Goal: Task Accomplishment & Management: Complete application form

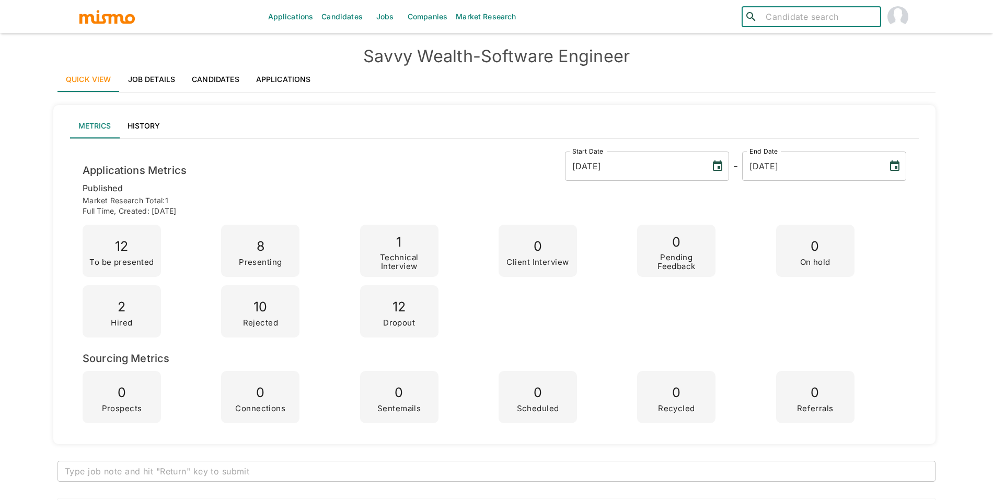
scroll to position [3593, 0]
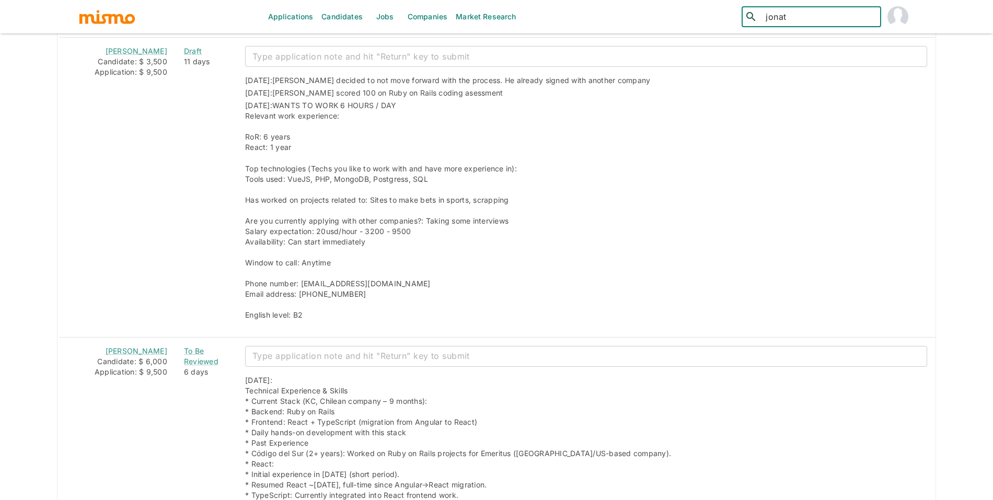
type input "jonath"
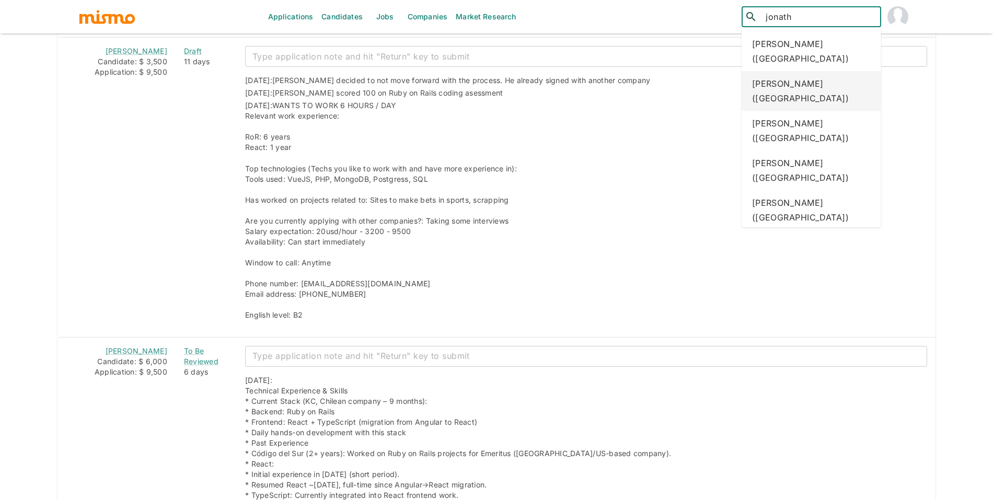
click at [784, 94] on div "Jonathan Guarnieri (Brazil)" at bounding box center [812, 91] width 140 height 40
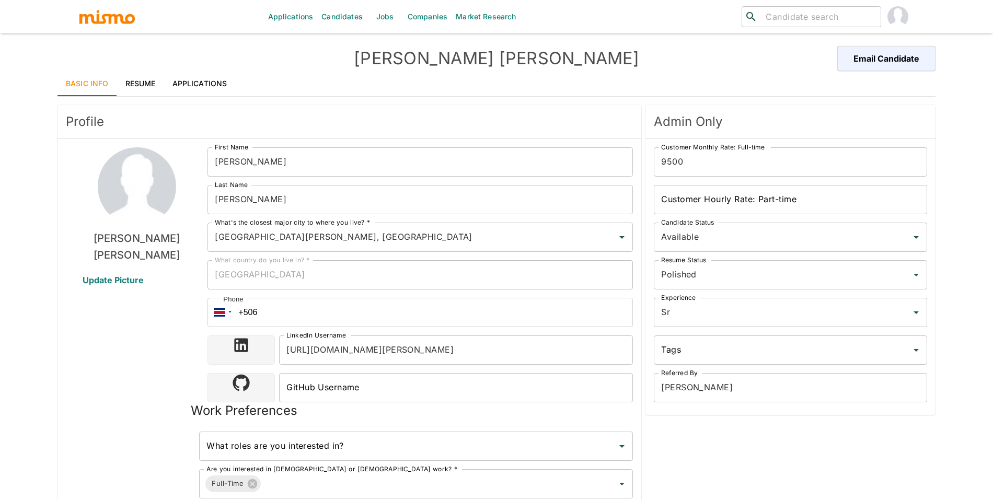
click at [412, 59] on h4 "Jonathan Guarnieri" at bounding box center [496, 58] width 439 height 21
click at [141, 90] on link "Resume" at bounding box center [140, 83] width 47 height 25
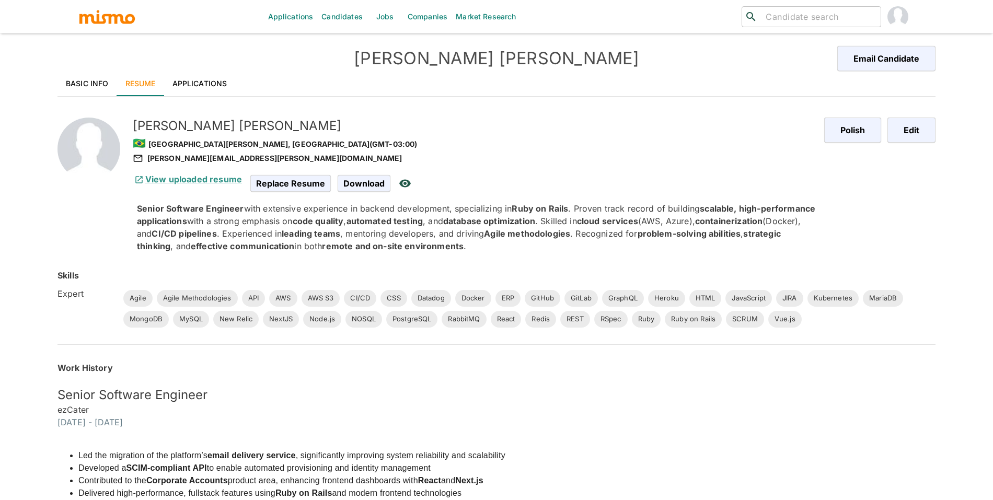
click at [193, 132] on h5 "Jonathan Guarnieri" at bounding box center [474, 126] width 683 height 17
copy h5 "Jonathan Guarnieri"
click at [167, 160] on div "jonathan.guarnieri@unoesc.edu.br" at bounding box center [474, 158] width 683 height 13
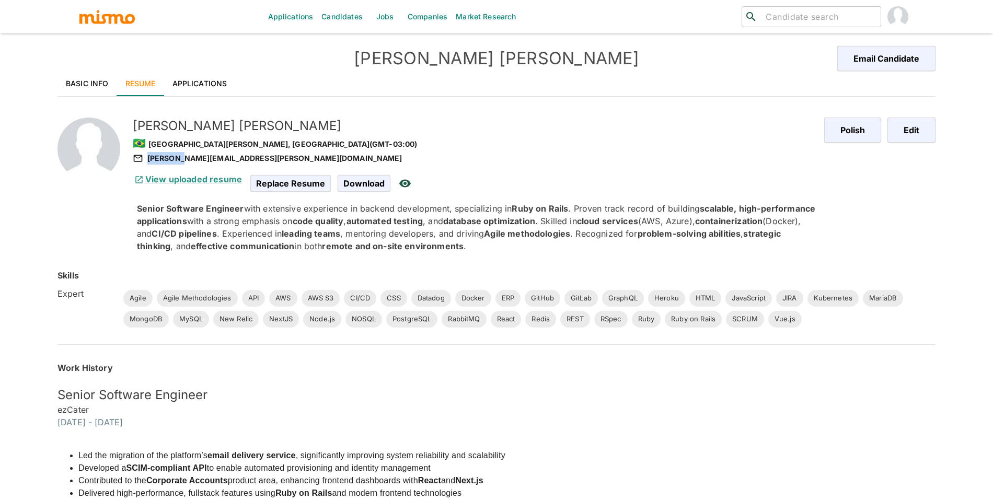
click at [167, 160] on div "jonathan.guarnieri@unoesc.edu.br" at bounding box center [474, 158] width 683 height 13
copy div "jonathan.guarnieri@unoesc.edu.br"
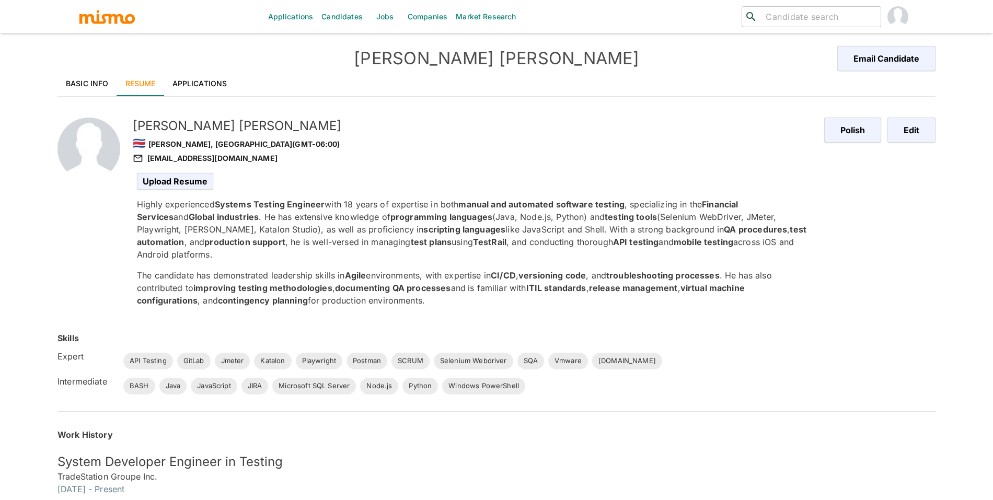
click at [88, 82] on link "Basic Info" at bounding box center [87, 83] width 60 height 25
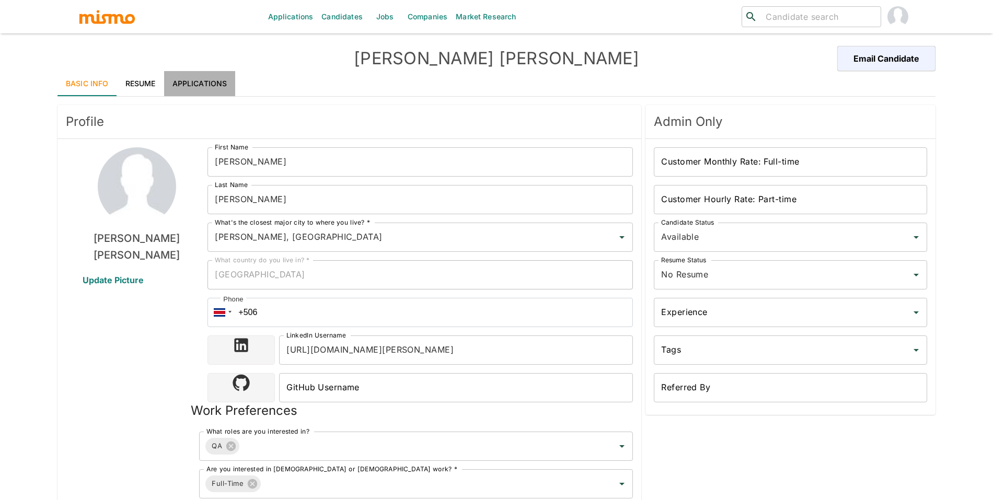
click at [184, 84] on link "Applications" at bounding box center [200, 83] width 72 height 25
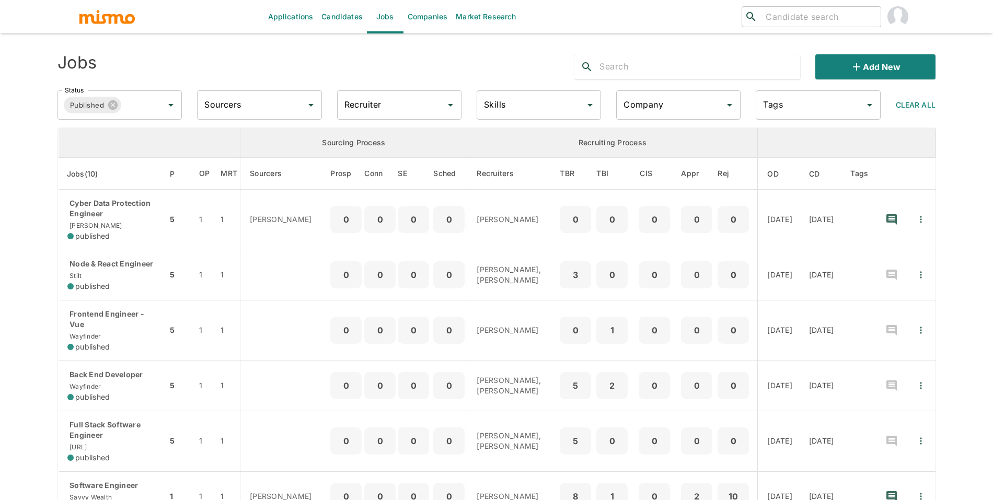
click at [419, 15] on link "Companies" at bounding box center [428, 16] width 48 height 33
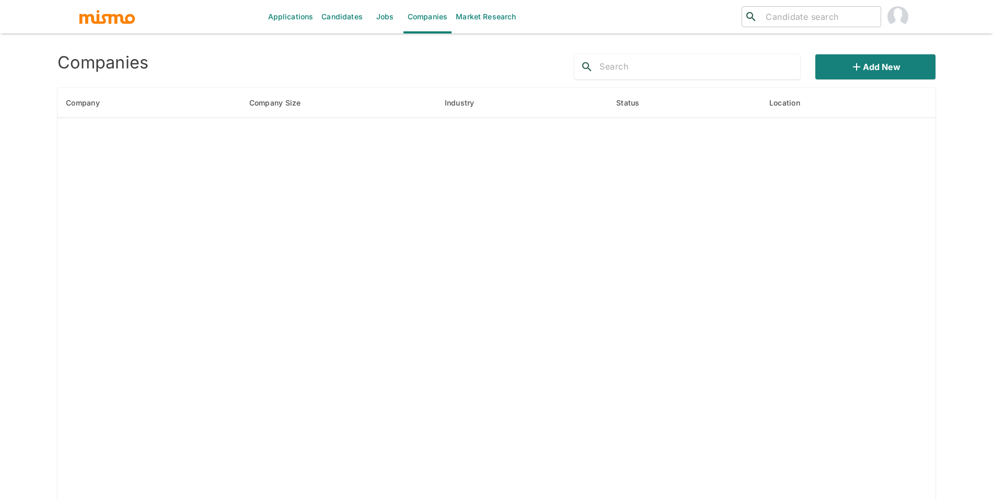
click at [616, 64] on input "text" at bounding box center [700, 67] width 201 height 17
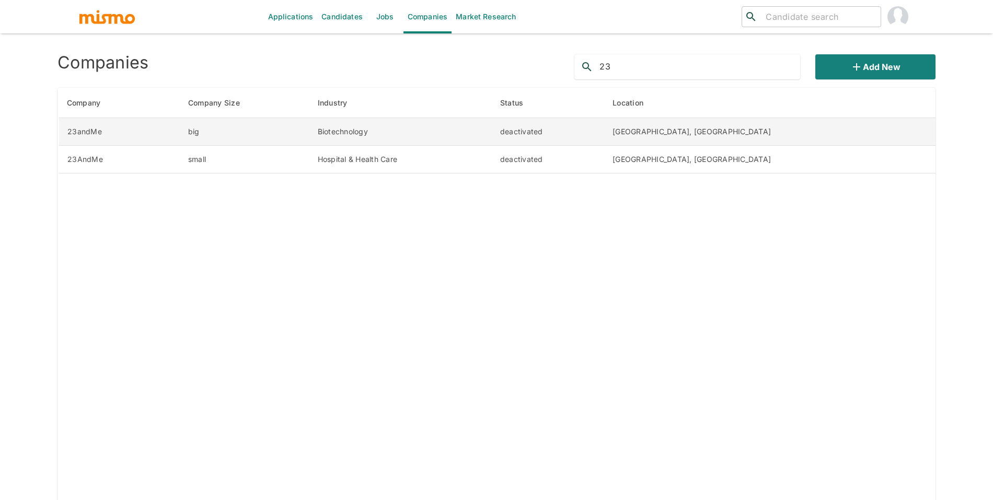
type input "23"
click at [604, 129] on td "deactivated" at bounding box center [548, 132] width 112 height 28
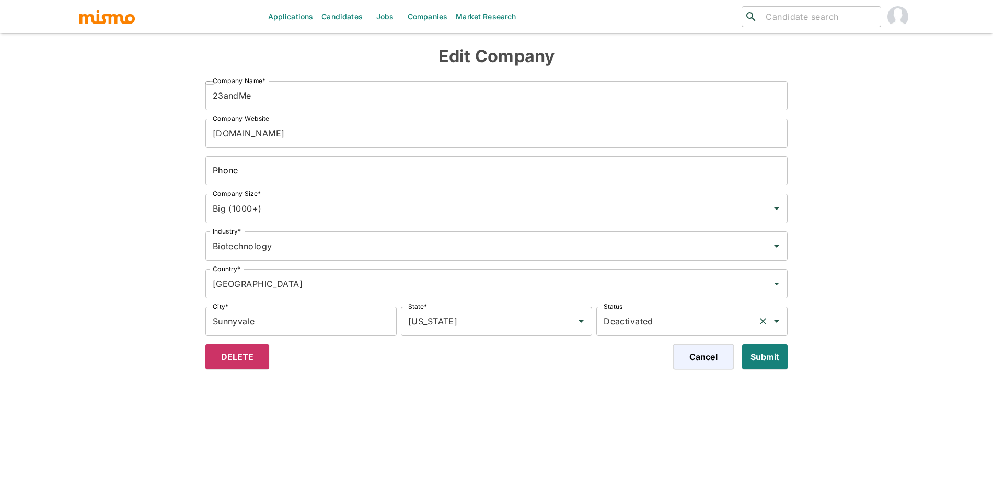
drag, startPoint x: 672, startPoint y: 309, endPoint x: 673, endPoint y: 317, distance: 8.0
click at [672, 309] on div "Deactivated Status" at bounding box center [691, 321] width 191 height 29
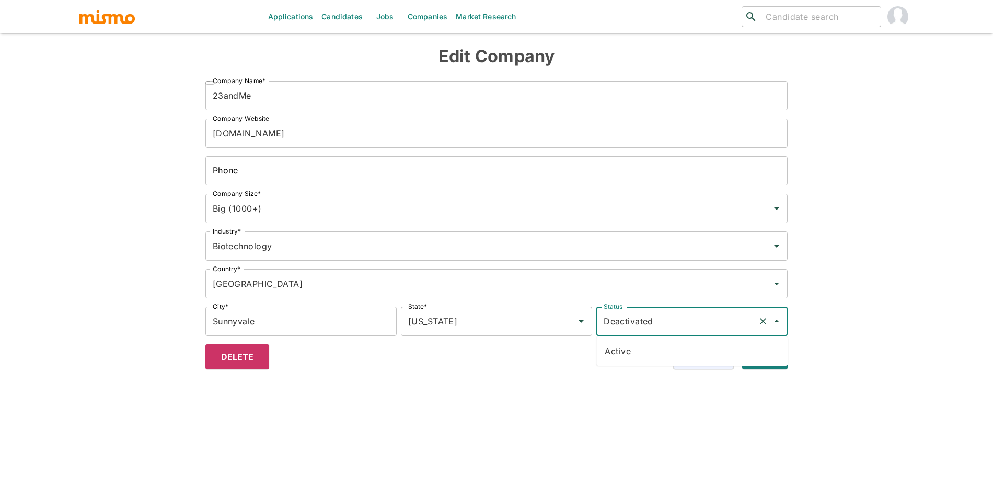
click at [654, 357] on li "Active" at bounding box center [691, 351] width 191 height 21
type input "Active"
click at [752, 357] on button "Submit" at bounding box center [763, 356] width 50 height 25
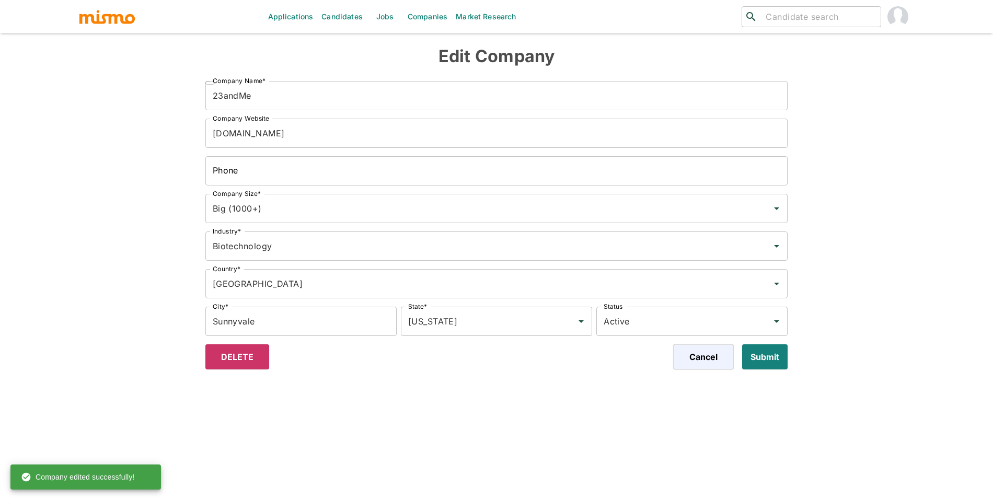
click at [396, 13] on link "Jobs" at bounding box center [385, 16] width 37 height 33
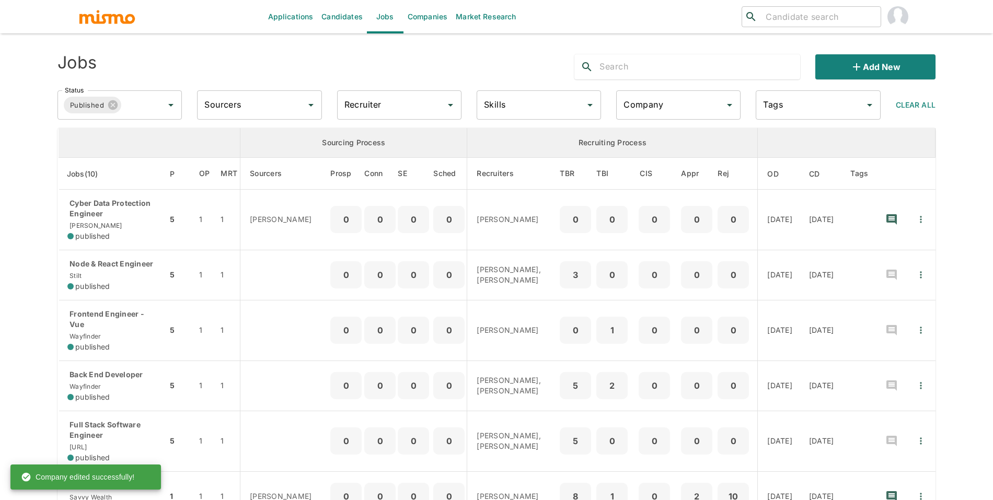
click at [657, 89] on div "Company Company" at bounding box center [674, 101] width 133 height 38
click at [666, 109] on input "Company" at bounding box center [670, 105] width 99 height 20
type input "23"
click at [651, 138] on div "No options" at bounding box center [678, 134] width 124 height 29
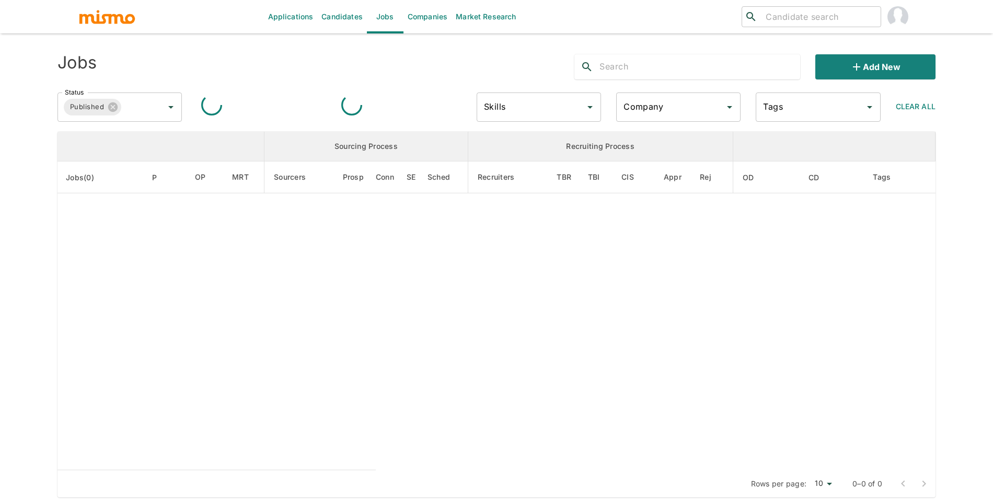
click at [626, 109] on input "Company" at bounding box center [670, 107] width 99 height 20
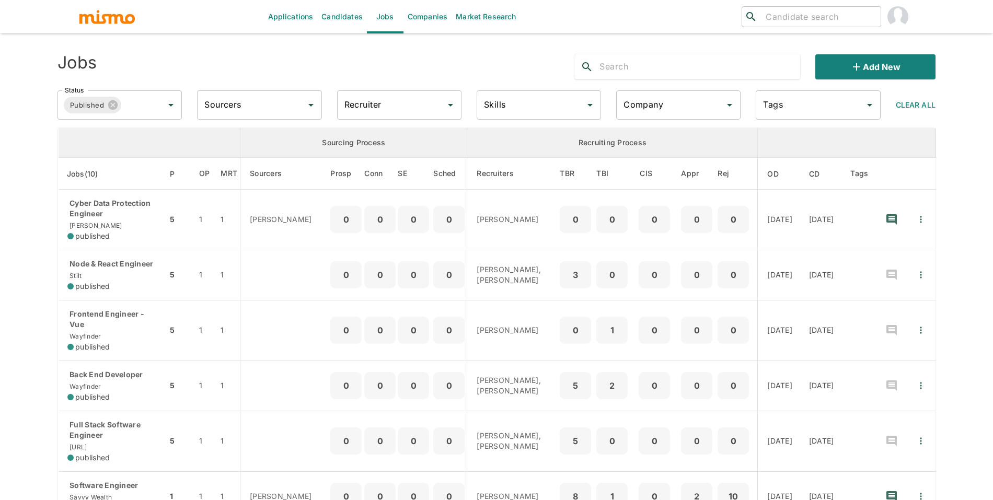
click at [636, 126] on div "Jobs Add new Status Published Status Sourcers Sourcers Recruiter Recruiter Skil…" at bounding box center [496, 418] width 878 height 745
click at [639, 113] on input "Company" at bounding box center [670, 105] width 99 height 20
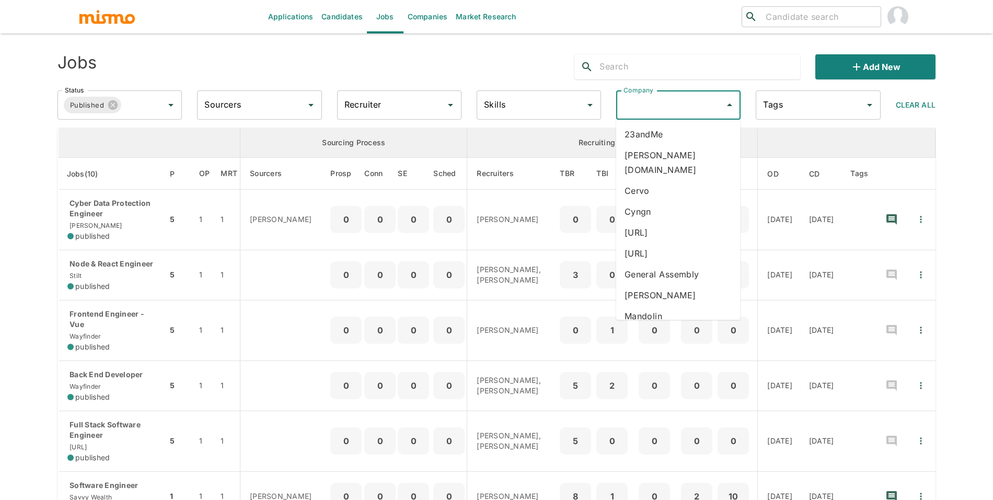
click at [637, 136] on li "23andMe" at bounding box center [678, 134] width 124 height 21
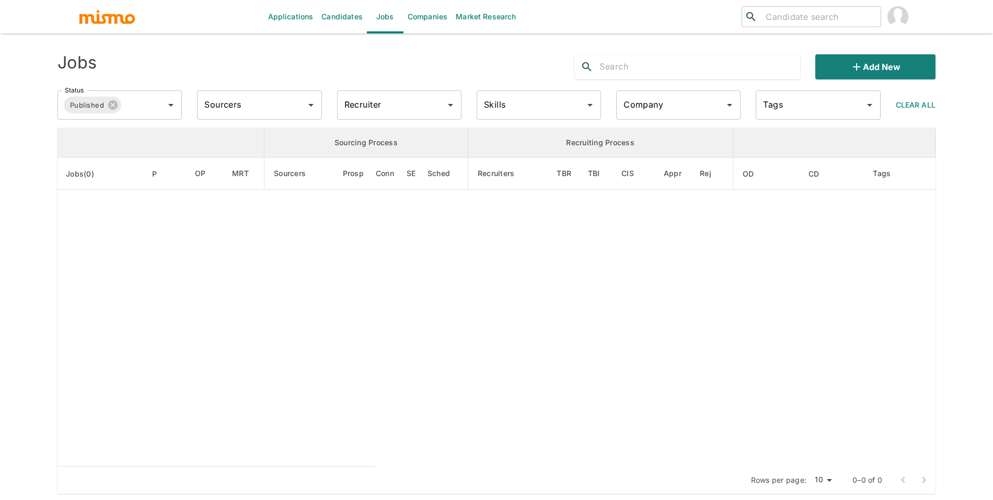
type input "23andMe"
click at [135, 107] on input "Status" at bounding box center [135, 105] width 25 height 20
click at [135, 170] on li "Cancelled" at bounding box center [120, 176] width 124 height 21
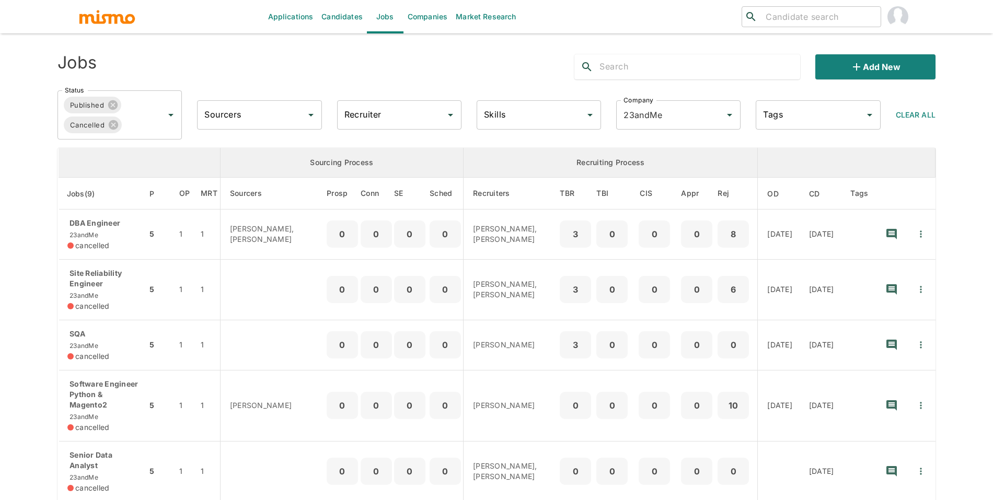
click at [134, 126] on input "Status" at bounding box center [135, 125] width 25 height 20
click at [208, 148] on th "enhanced table" at bounding box center [140, 163] width 162 height 30
click at [839, 78] on button "Add new" at bounding box center [875, 66] width 120 height 25
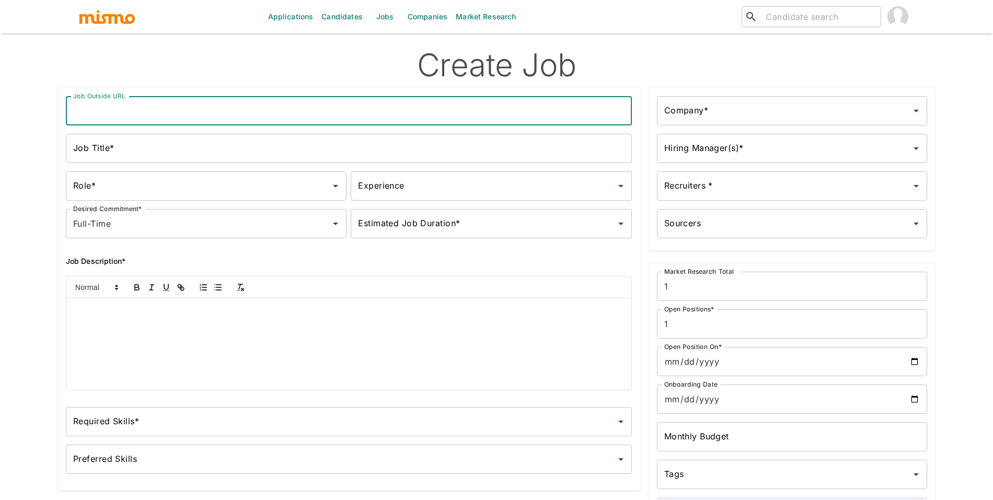
click at [280, 97] on input "Job Outside URL" at bounding box center [349, 110] width 566 height 29
paste input "Backoffice Software Engineer"
type input "Backoffice Software Engineer"
click at [271, 142] on input "Job Title*" at bounding box center [349, 148] width 566 height 29
paste input "Backoffice Software Engineer"
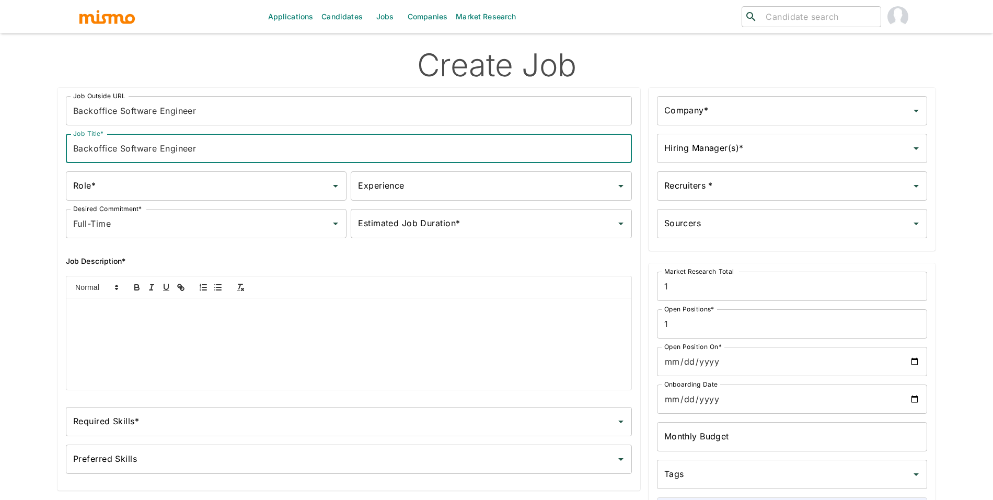
type input "Backoffice Software Engineer"
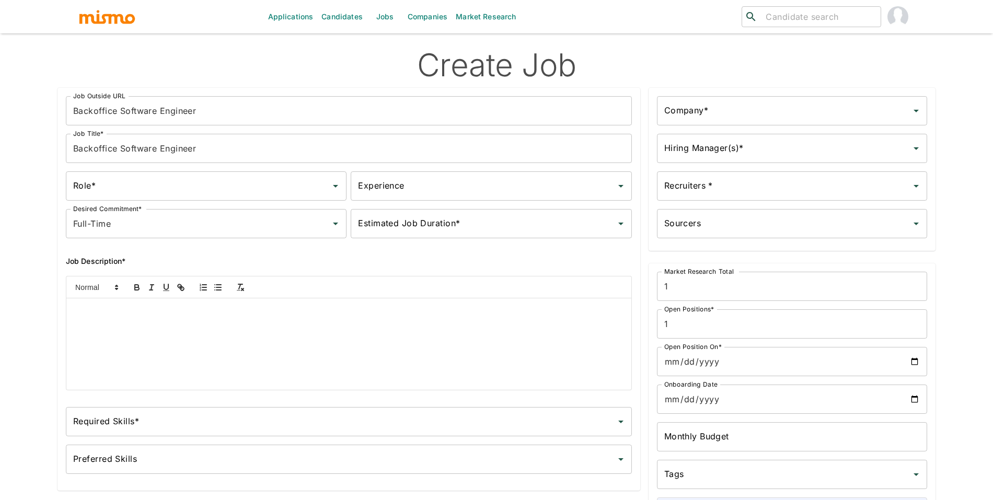
click at [308, 365] on div at bounding box center [348, 343] width 565 height 91
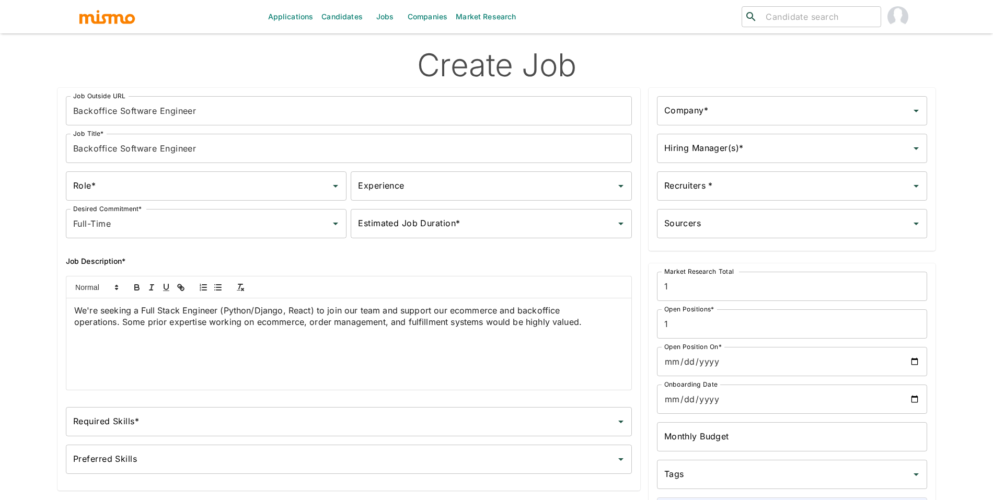
click at [183, 191] on input "Role*" at bounding box center [199, 186] width 256 height 20
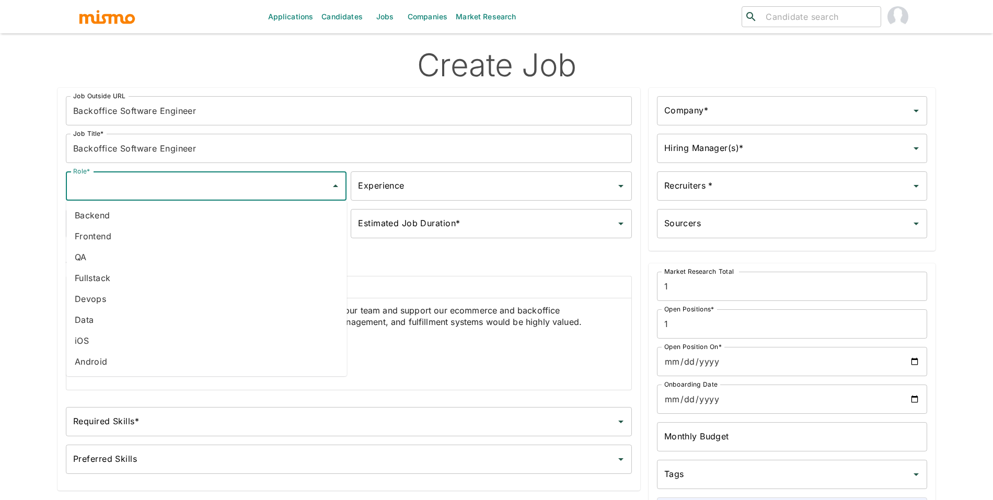
click at [155, 271] on li "Fullstack" at bounding box center [206, 278] width 281 height 21
type input "Fullstack"
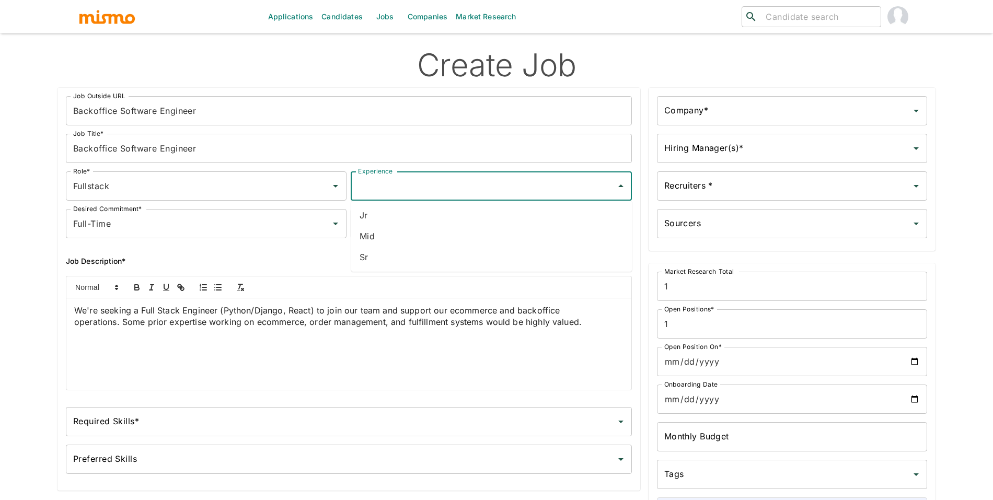
click at [395, 183] on div "Experience Experience" at bounding box center [491, 185] width 281 height 29
click at [386, 264] on li "Sr" at bounding box center [491, 257] width 281 height 21
type input "Sr"
click at [414, 227] on input "Estimated Job Duration*" at bounding box center [483, 224] width 256 height 20
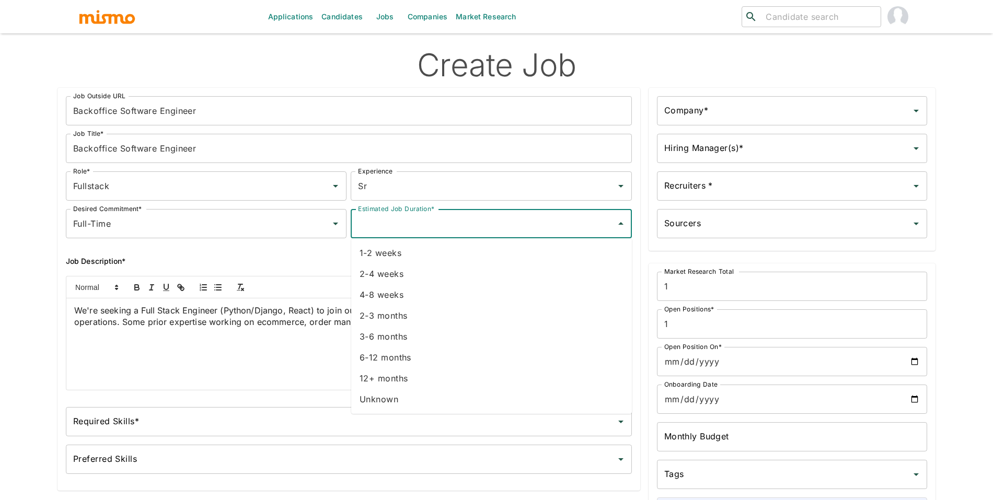
click at [400, 394] on li "Unknown" at bounding box center [491, 399] width 281 height 21
type input "Unknown"
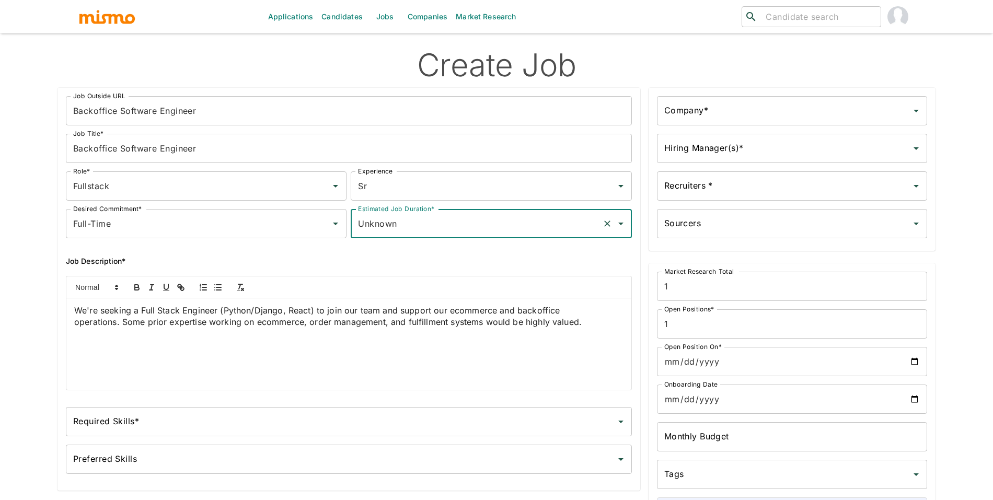
click at [733, 125] on div "Company*" at bounding box center [792, 110] width 270 height 29
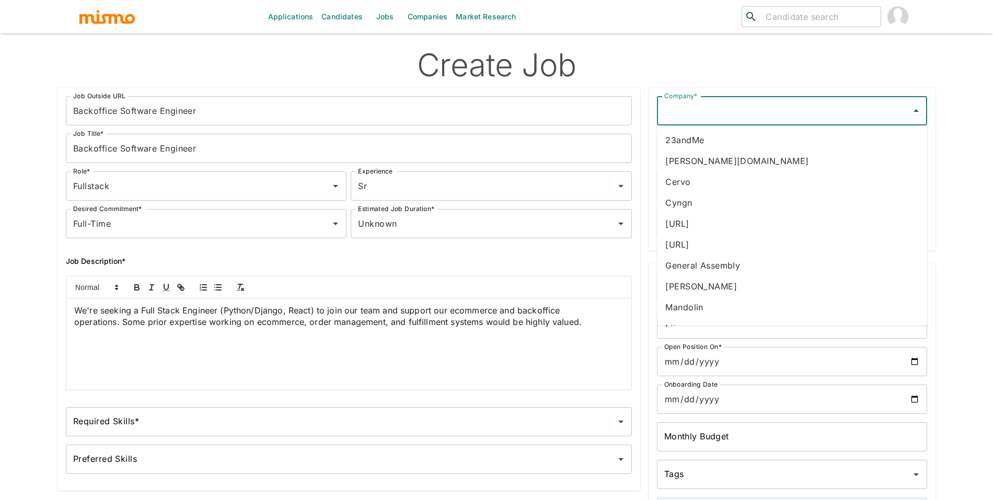
click at [730, 135] on li "23andMe" at bounding box center [792, 140] width 270 height 21
type input "23andMe"
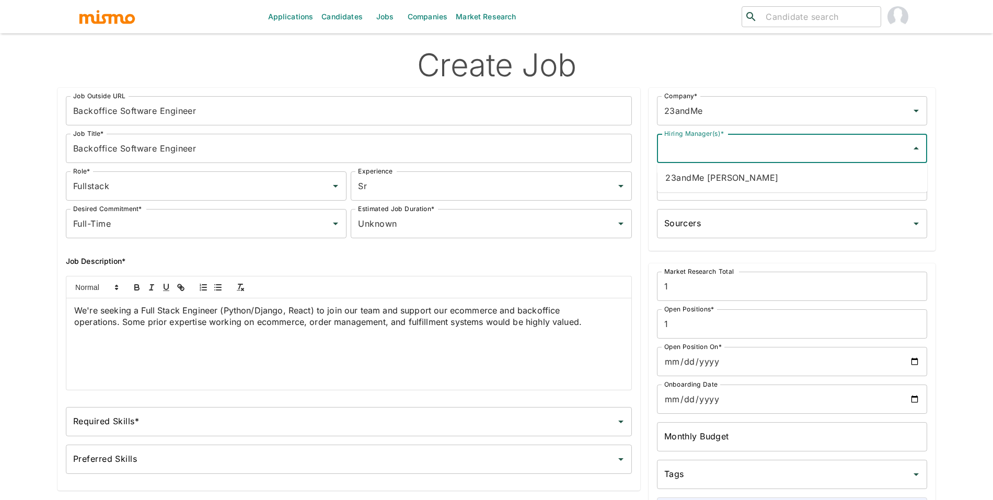
click at [731, 146] on input "Hiring Manager(s)*" at bounding box center [784, 149] width 245 height 20
click at [718, 182] on li "23andMe Jinal" at bounding box center [792, 177] width 270 height 21
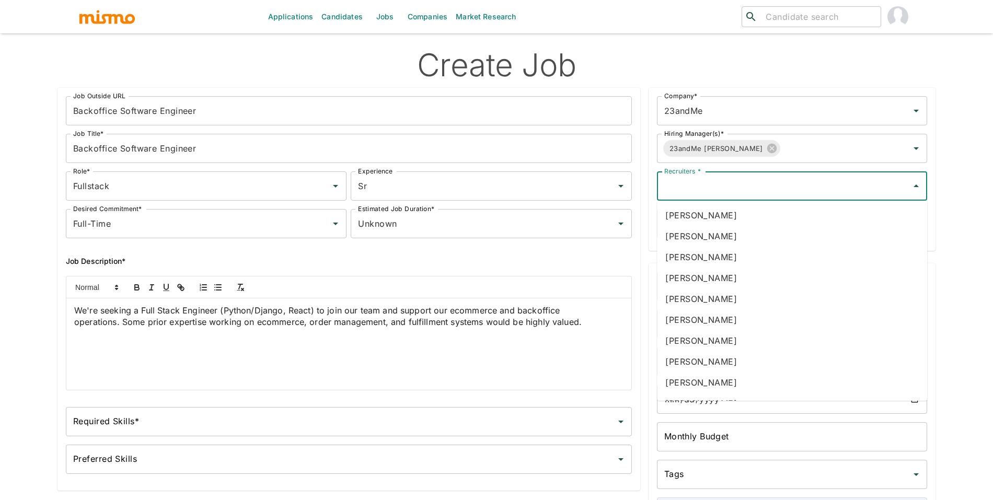
click at [732, 184] on input "Recruiters *" at bounding box center [784, 186] width 245 height 20
type input "luj"
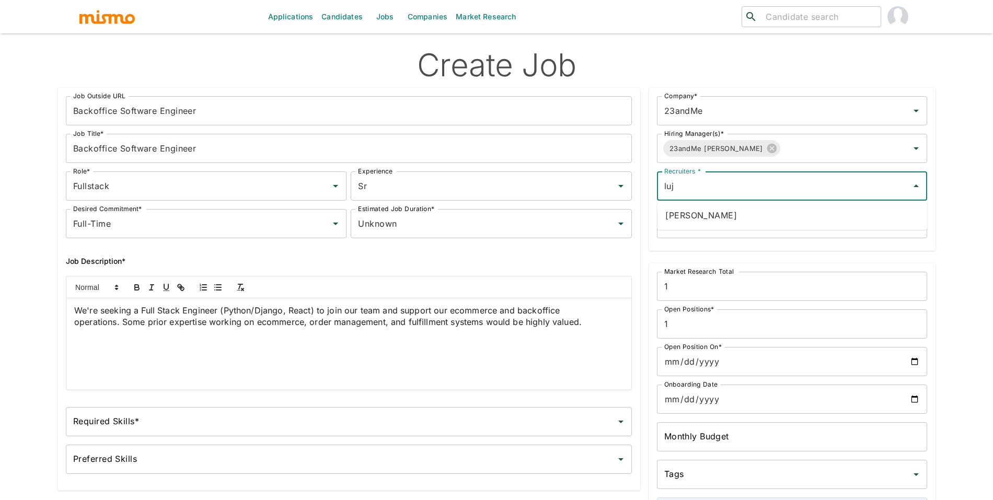
click at [778, 204] on ul "Maria Lujan Ciommo" at bounding box center [792, 215] width 270 height 29
click at [741, 223] on li "Maria Lujan Ciommo" at bounding box center [792, 215] width 270 height 21
click at [920, 367] on input "Open Position On*" at bounding box center [792, 361] width 270 height 29
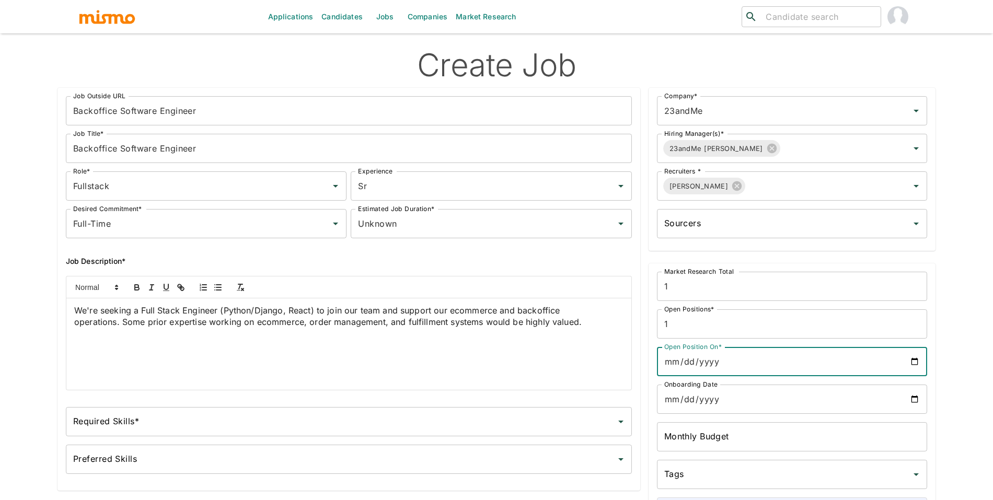
click at [917, 364] on input "Open Position On*" at bounding box center [792, 361] width 270 height 29
type input "2025-08-25"
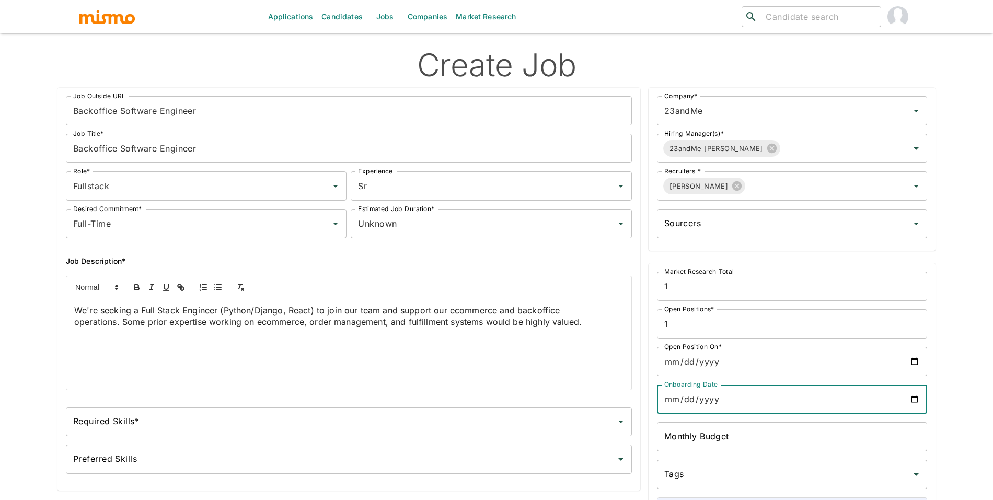
click at [911, 400] on input "Onboarding Date" at bounding box center [792, 399] width 270 height 29
type input "2025-08-25"
click at [359, 420] on input "Required Skills*" at bounding box center [341, 422] width 541 height 20
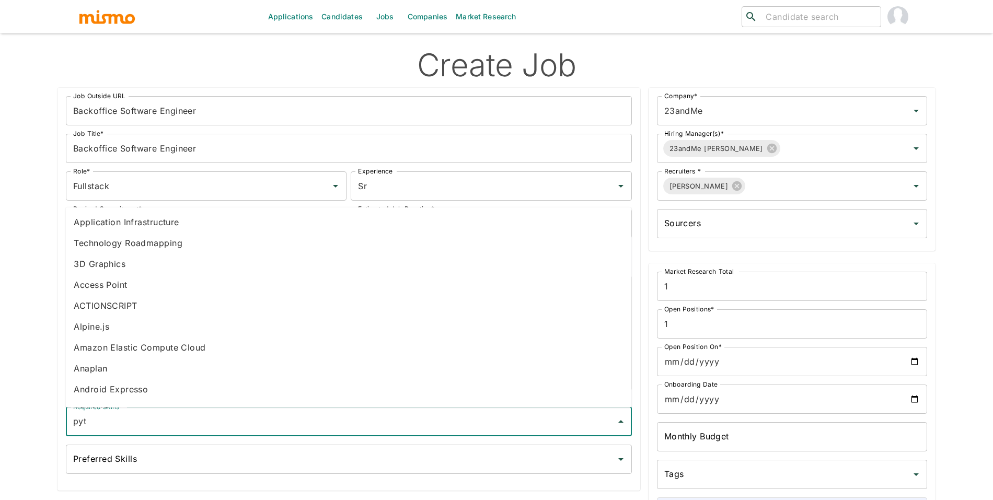
type input "pyth"
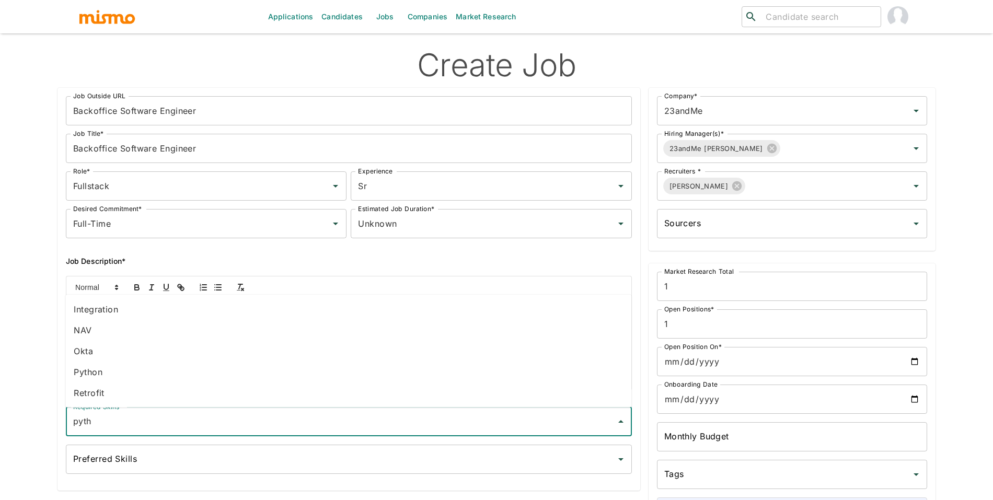
click at [236, 371] on li "Python" at bounding box center [348, 372] width 566 height 21
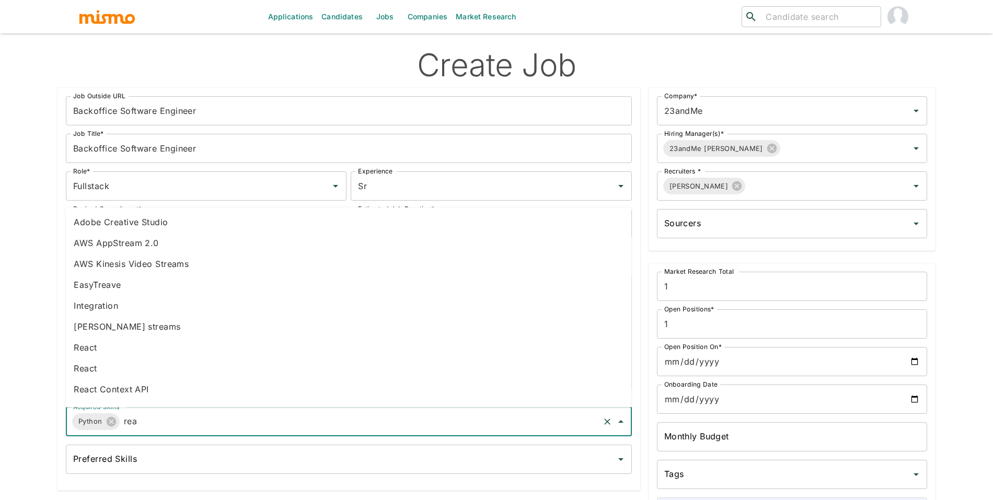
type input "reac"
click at [136, 249] on li "React" at bounding box center [348, 243] width 566 height 21
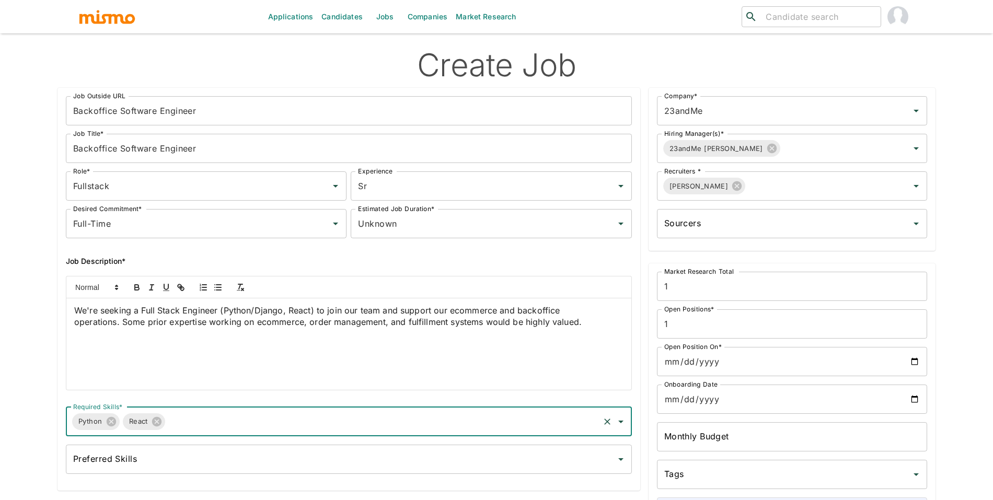
click at [231, 464] on input "Preferred Skills" at bounding box center [341, 460] width 541 height 20
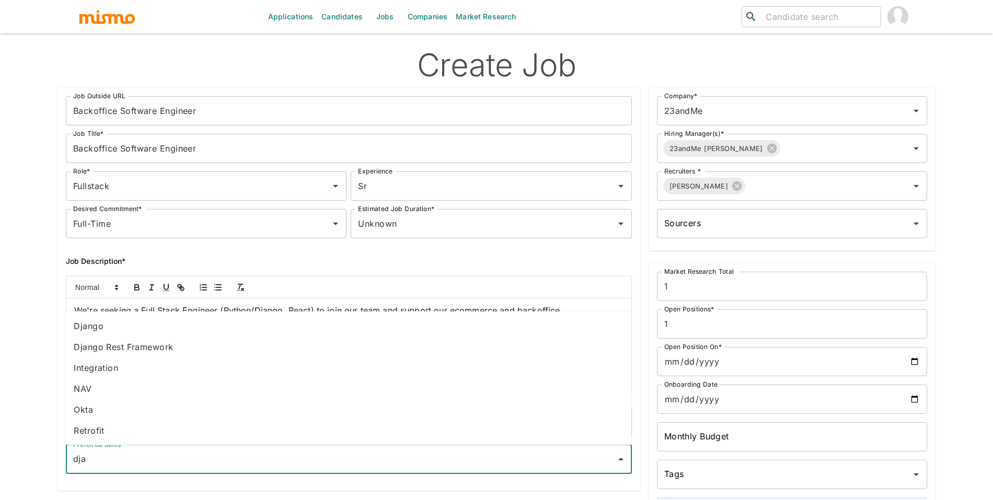
type input "djan"
click at [135, 328] on li "Django" at bounding box center [348, 326] width 566 height 21
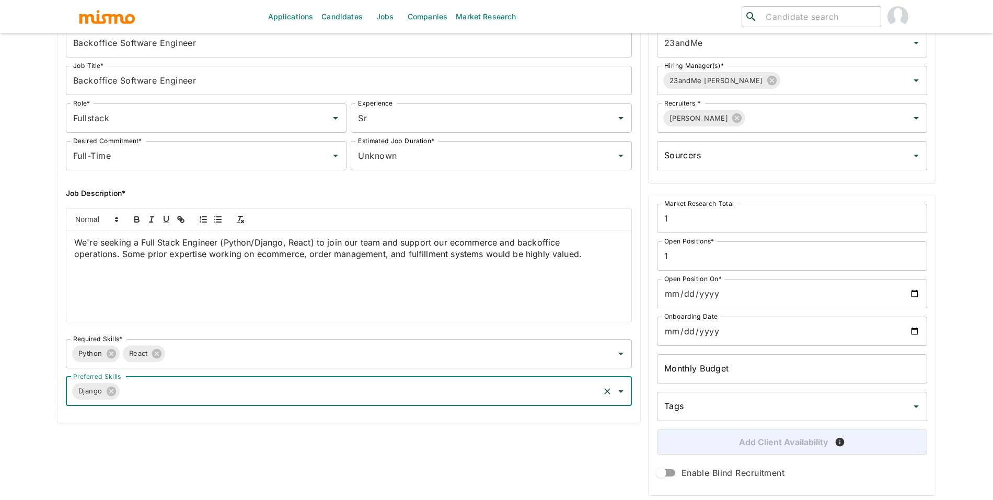
scroll to position [97, 0]
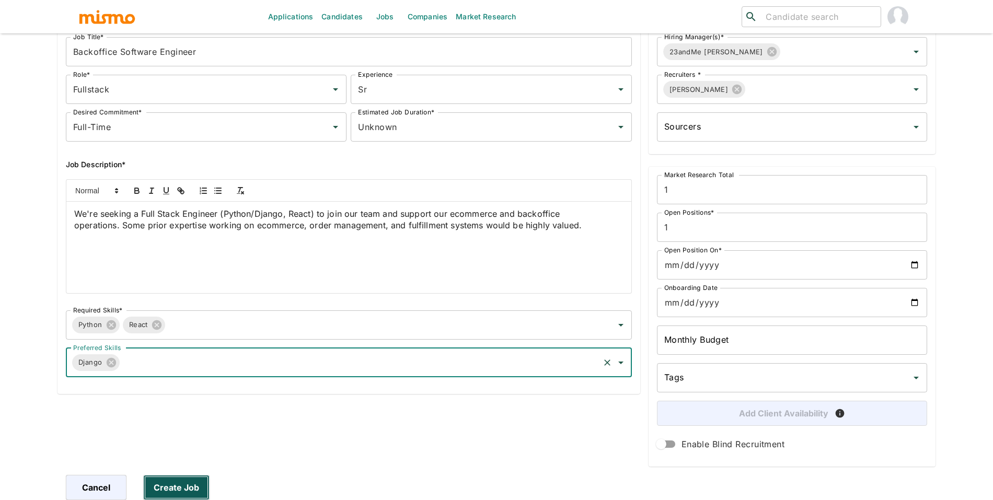
click at [174, 483] on button "Create Job" at bounding box center [176, 487] width 66 height 25
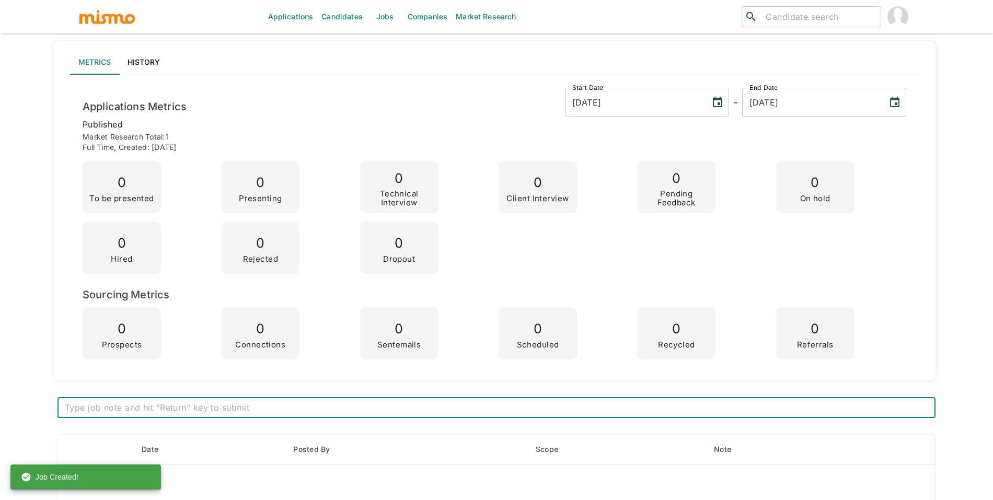
scroll to position [500, 0]
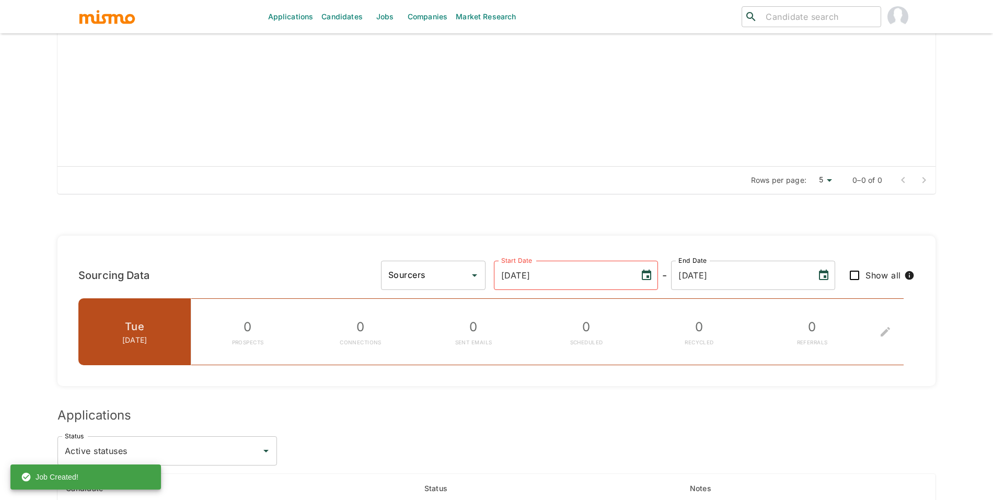
click at [804, 10] on input "search" at bounding box center [819, 16] width 115 height 15
type input "davila"
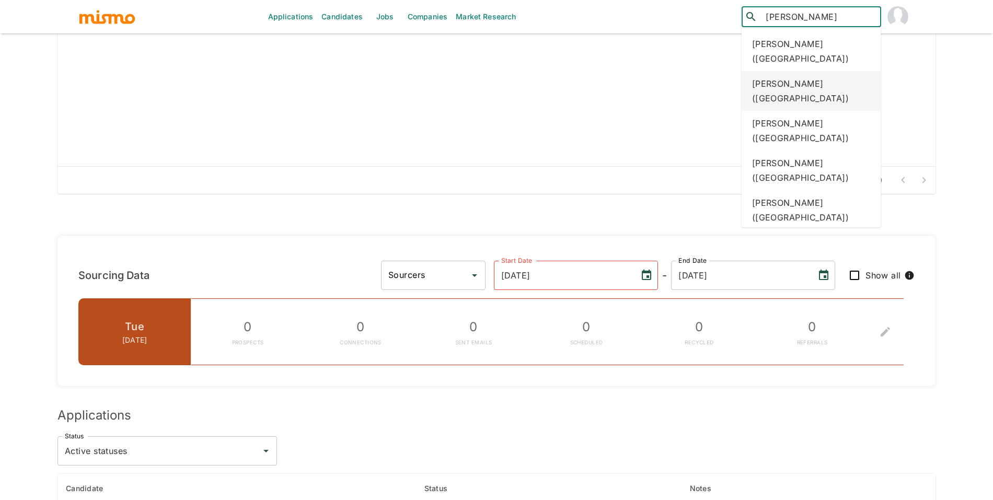
click at [807, 71] on div "Alexander Davila (Ecuador)" at bounding box center [812, 91] width 140 height 40
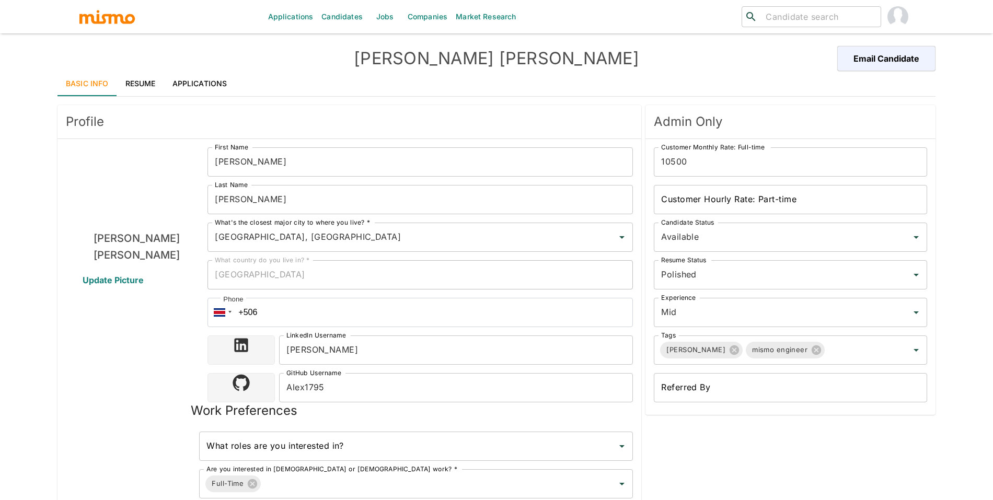
click at [145, 83] on link "Resume" at bounding box center [140, 83] width 47 height 25
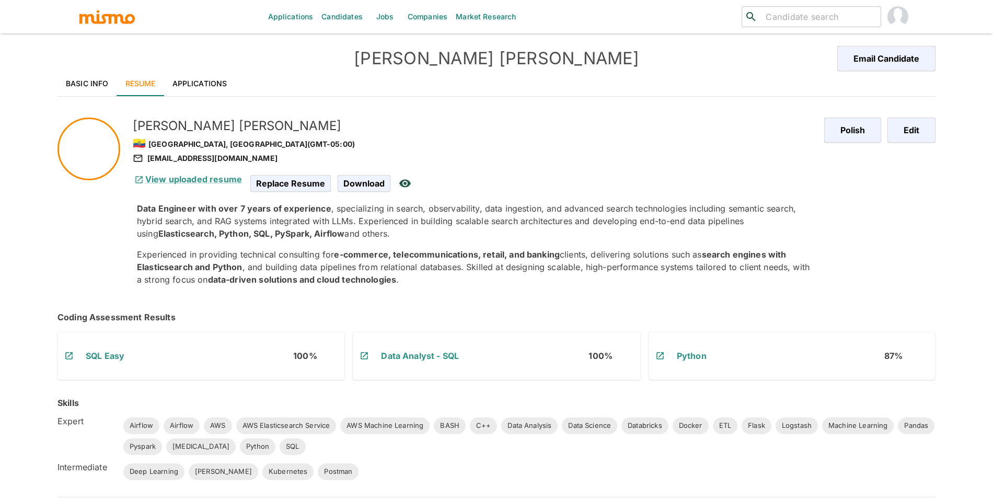
drag, startPoint x: 442, startPoint y: 193, endPoint x: 452, endPoint y: 193, distance: 9.9
click at [442, 194] on div "Data Engineer with over 7 years of experience , specializing in search, observa…" at bounding box center [472, 244] width 687 height 100
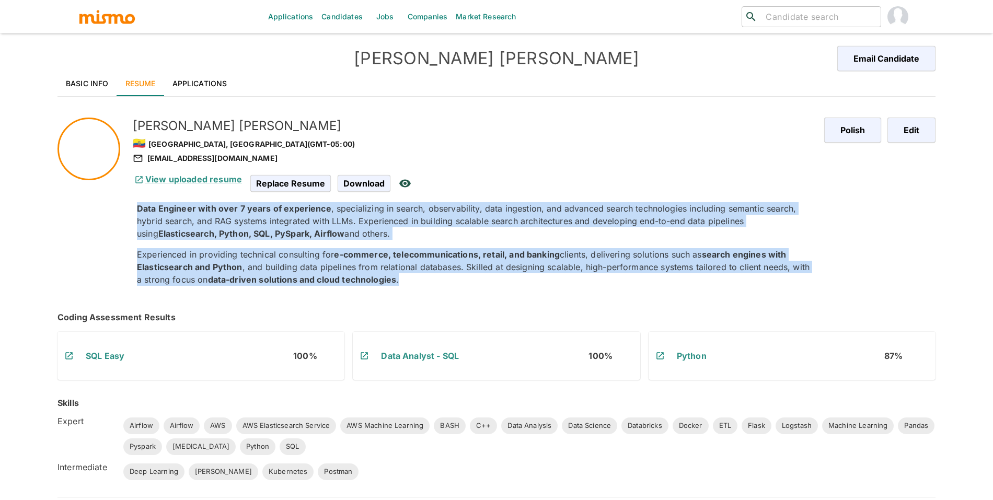
drag, startPoint x: 134, startPoint y: 208, endPoint x: 407, endPoint y: 284, distance: 283.7
click at [407, 284] on div "Data Engineer with over 7 years of experience , specializing in search, observa…" at bounding box center [472, 244] width 687 height 100
copy div "Data Engineer with over 7 years of experience , specializing in search, observa…"
click at [915, 121] on button "Edit" at bounding box center [909, 130] width 51 height 25
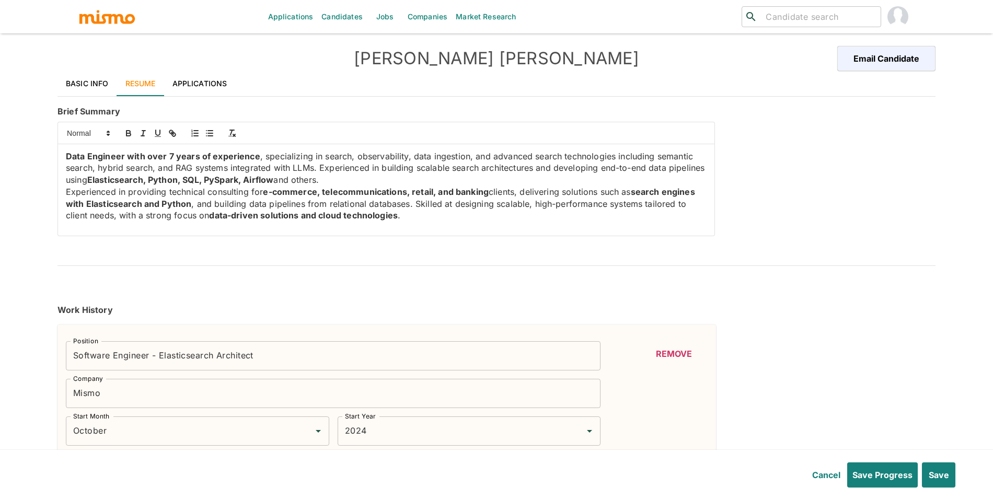
type input "October"
type input "2024"
type input "June"
type input "2024"
type input "October"
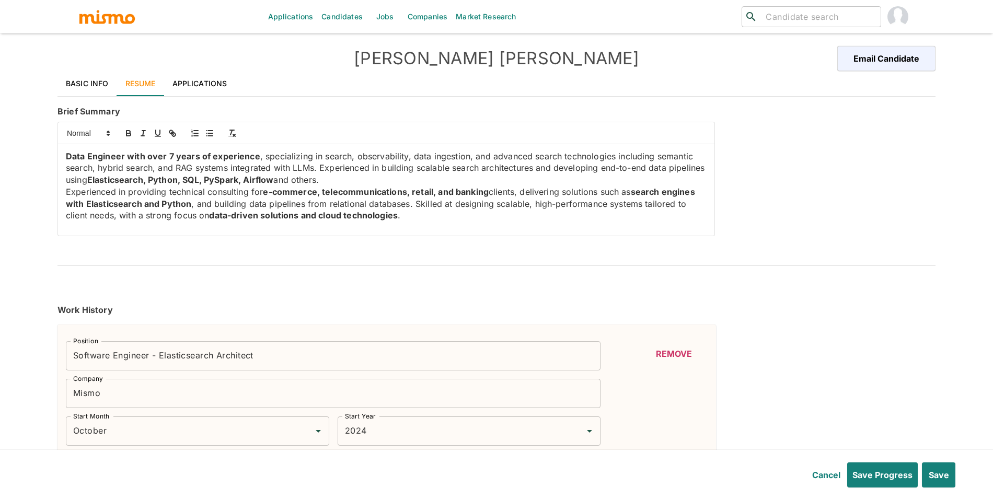
type input "2024"
type input "May"
type input "2022"
type input "May"
type input "2024"
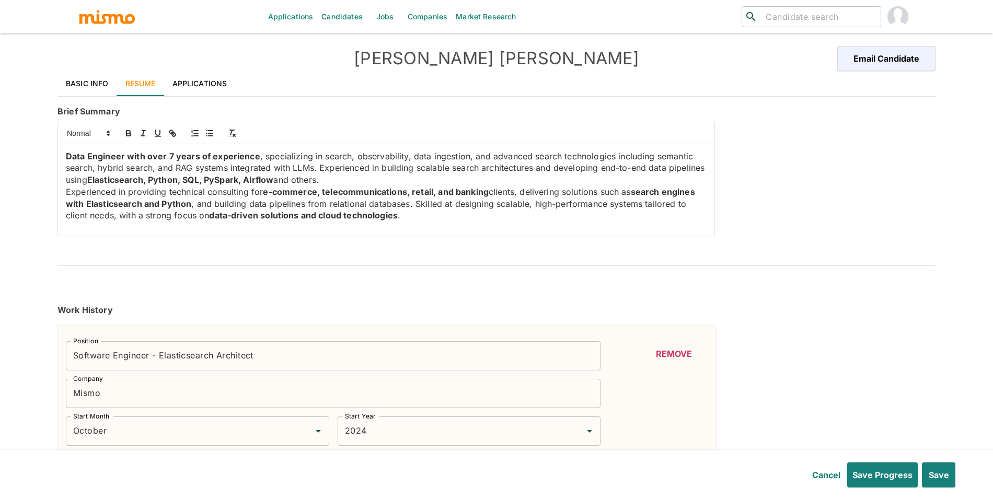
type input "June"
type input "2021"
type input "April"
type input "2022"
type input "October"
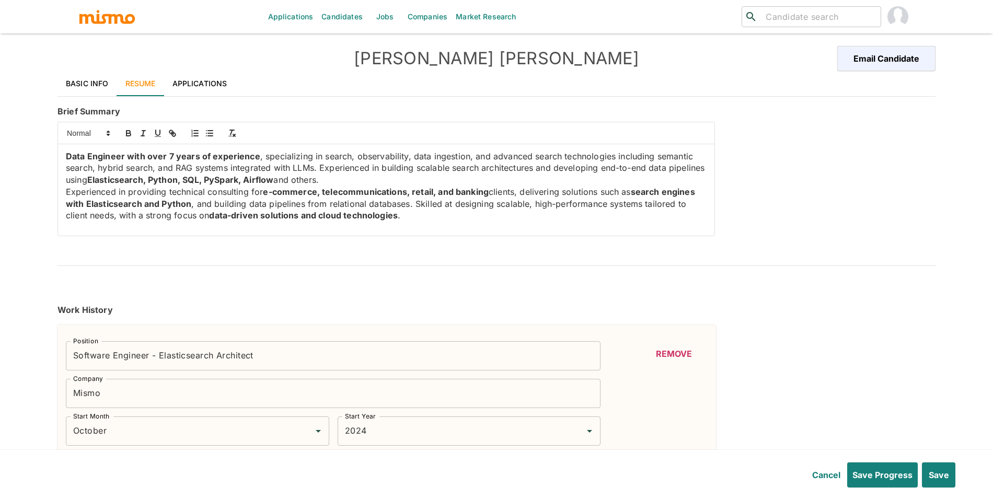
type input "2018"
type input "March"
type input "2021"
type input "April"
type input "2018"
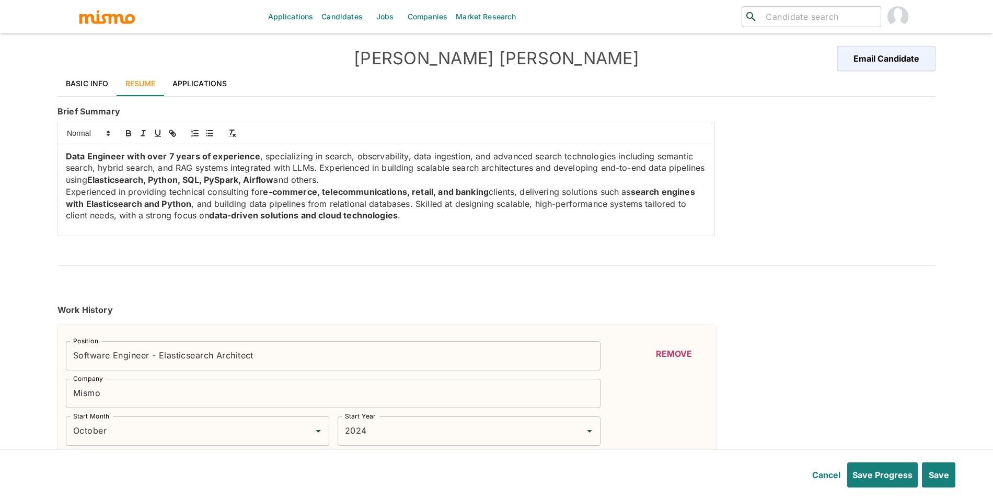
type input "September"
type input "2018"
type input "October"
type input "2017"
type input "March"
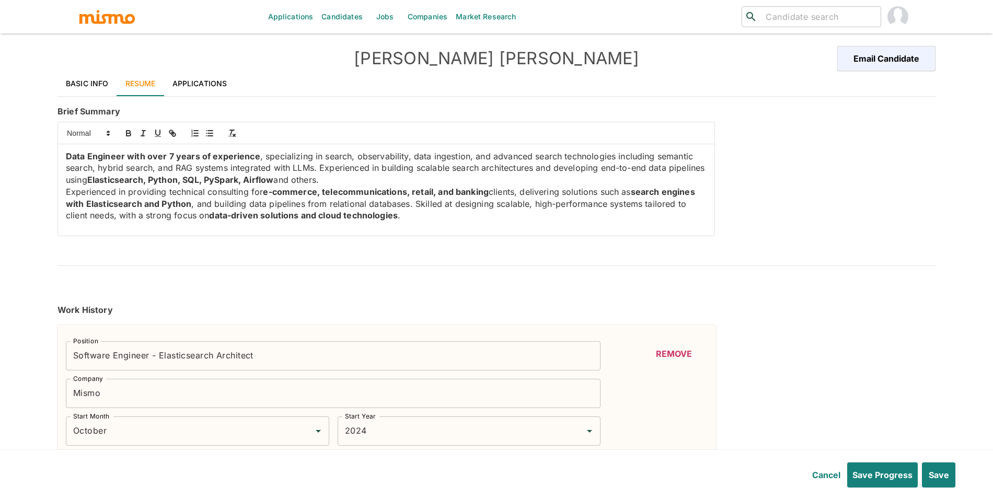
type input "2018"
type input "BASH"
type input "Expert"
type input "6"
type input "Logstash"
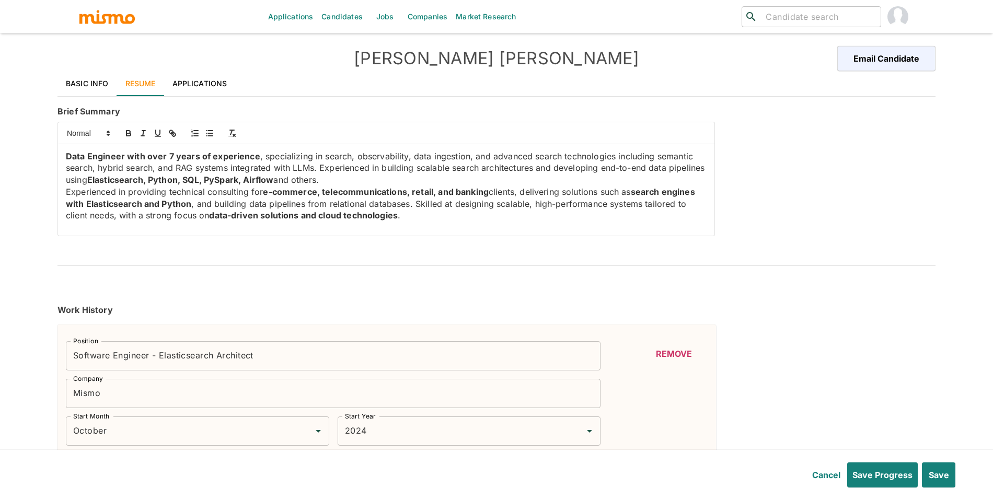
type input "Expert"
type input "6"
type input "Python"
type input "Expert"
type input "6"
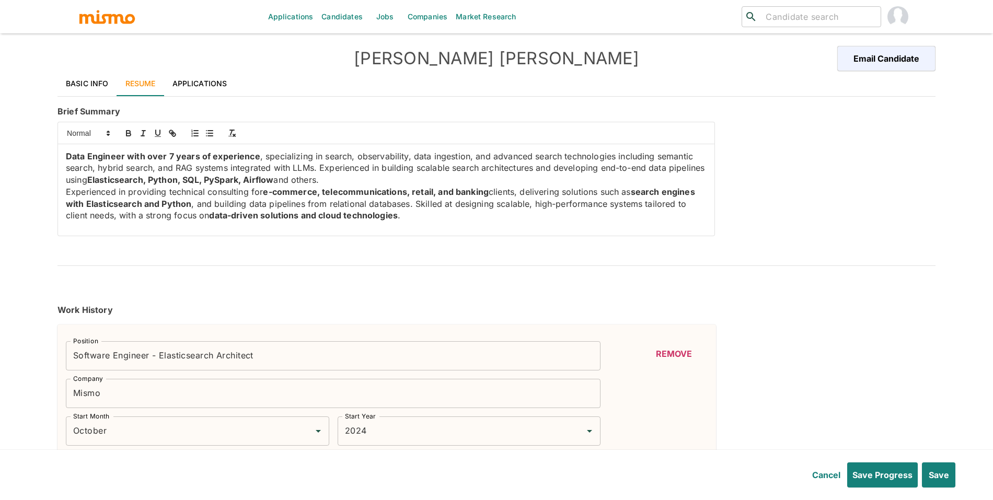
type input "Data Analysis"
type input "Expert"
type input "6"
type input "AWS Elasticsearch Service"
type input "Expert"
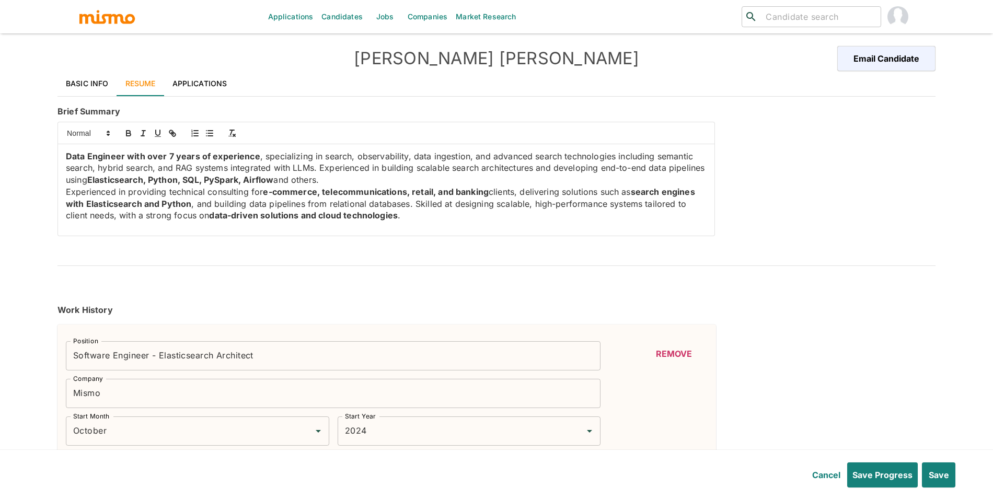
type input "6"
type input "Pandas"
type input "Expert"
type input "5"
type input "SQL"
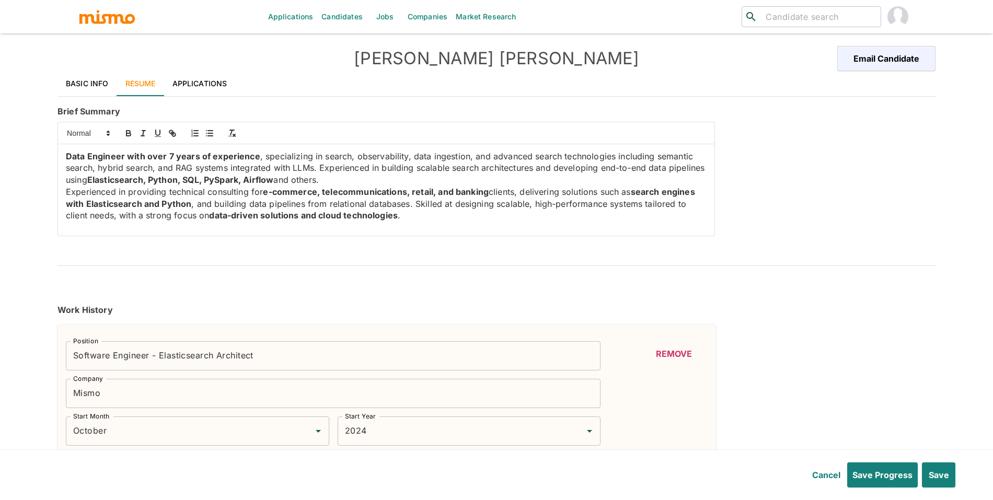
type input "Expert"
type input "4"
type input "ETL"
type input "Expert"
type input "3"
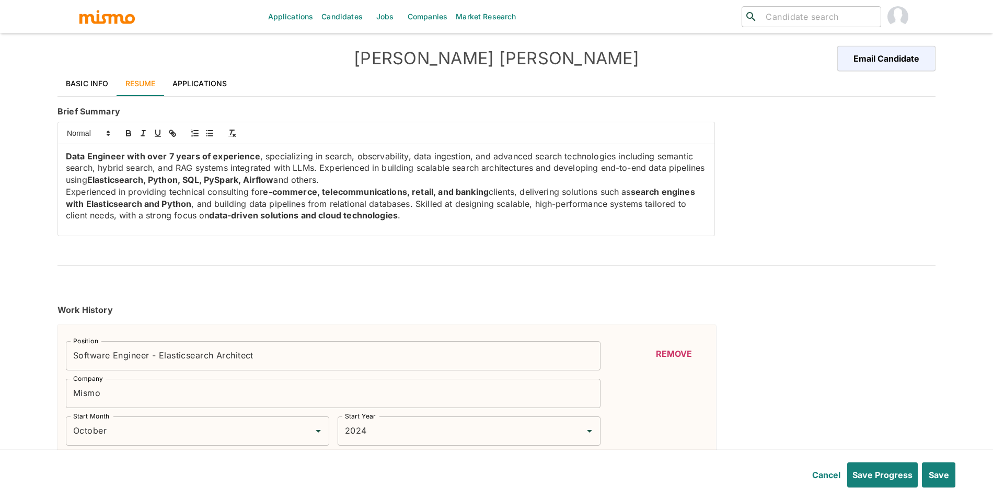
type input "Postman"
type input "Intermediate"
type input "2"
type input "Flask"
type input "Expert"
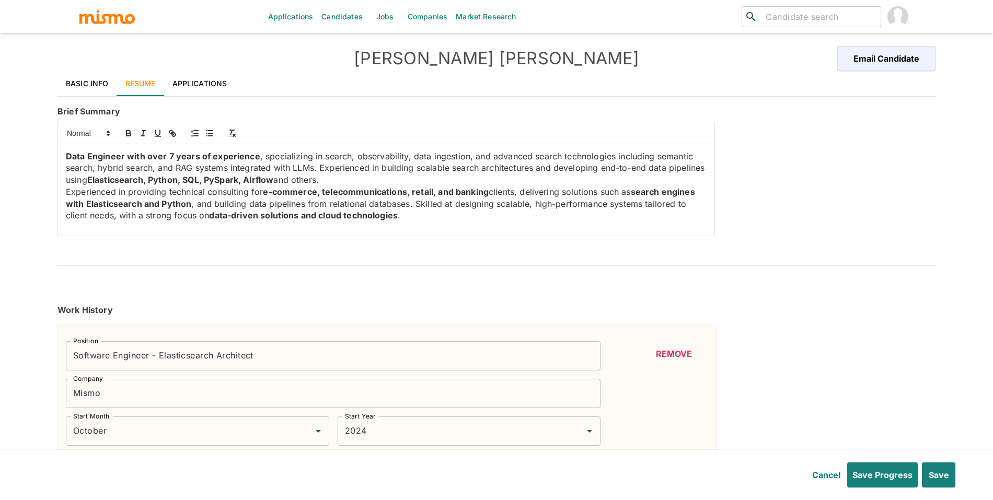
type input "2"
type input "Docker"
type input "Expert"
type input "2"
type input "Airflow"
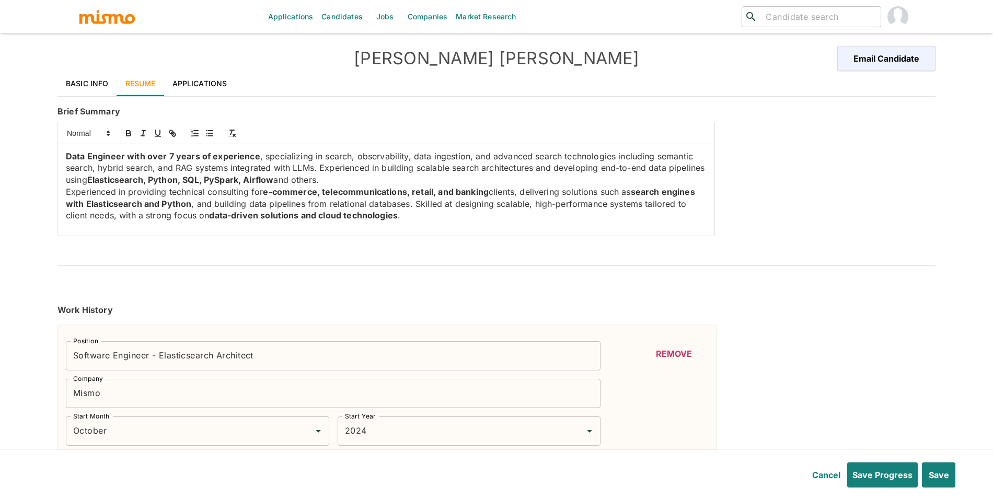
type input "Expert"
type input "2"
type input "Airflow"
type input "Expert"
type input "2"
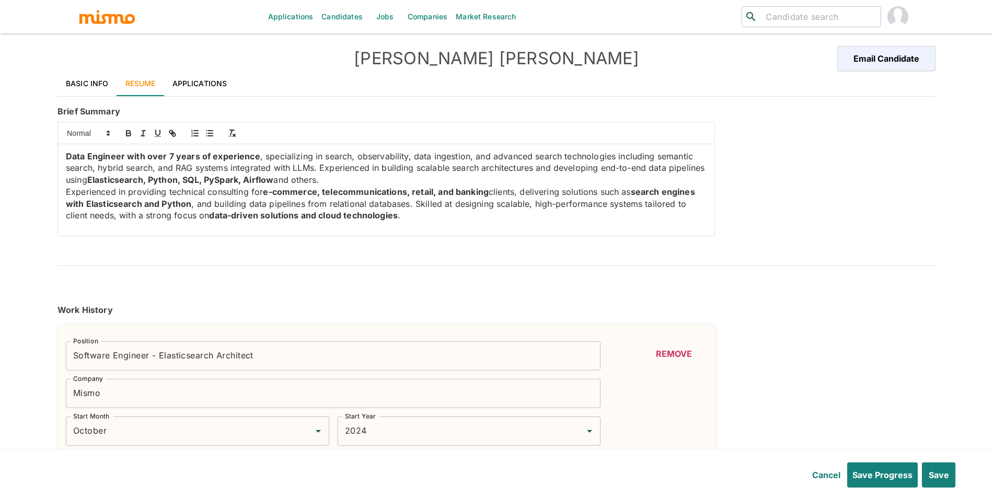
type input "AWS Machine Learning"
type input "Expert"
type input "2"
type input "AWS"
type input "Expert"
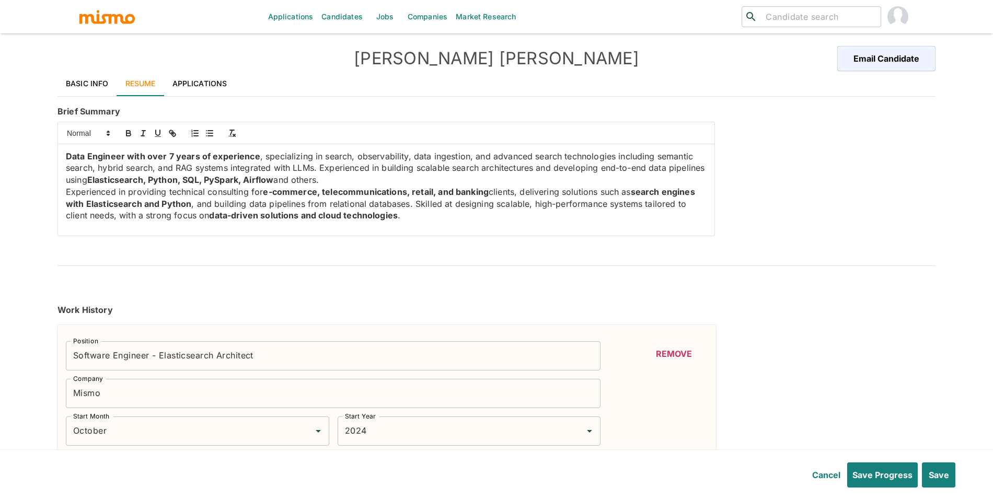
type input "2"
type input "[MEDICAL_DATA]"
type input "Expert"
type input "2"
type input "[PERSON_NAME]"
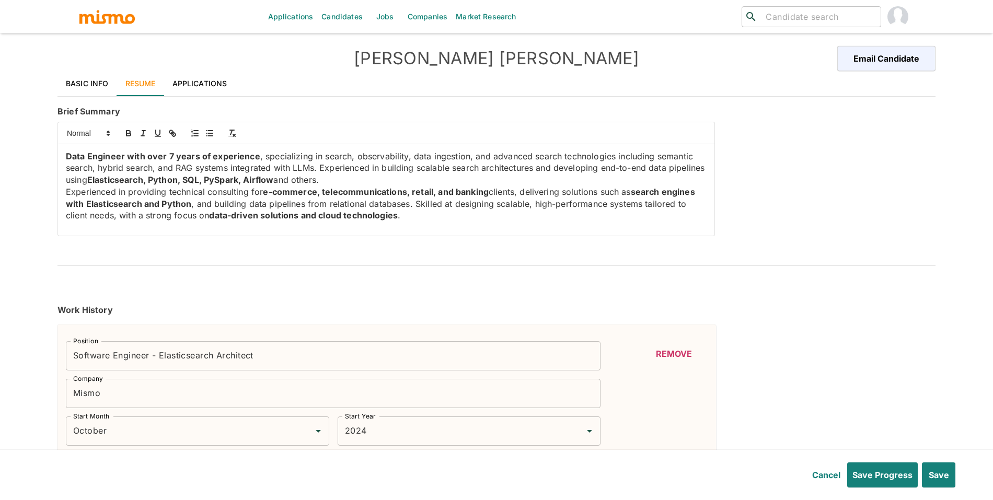
type input "Intermediate"
type input "1"
type input "Kubernetes"
type input "Intermediate"
type input "1"
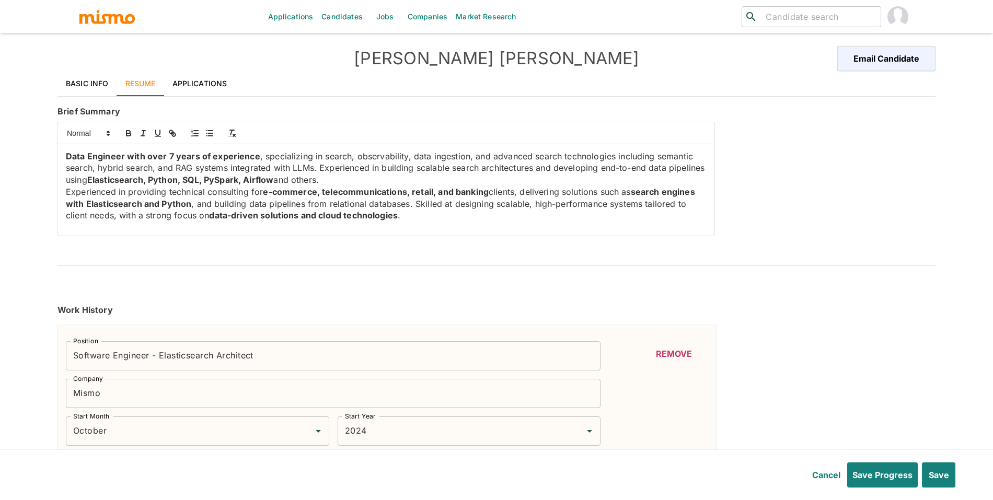
type input "Deep Learning"
type input "Intermediate"
type input "1"
type input "Machine Learning"
type input "Expert"
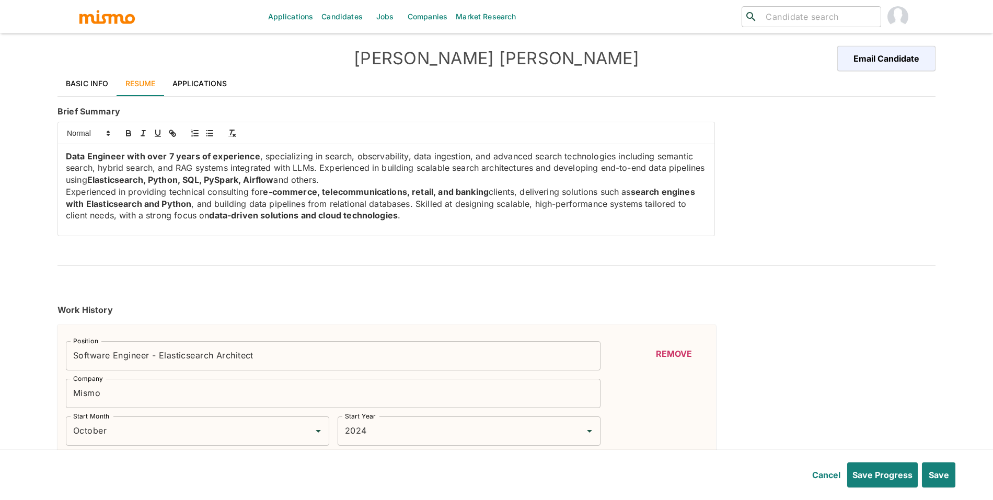
type input "1"
type input "Data Science"
type input "Expert"
type input "1"
type input "Databricks"
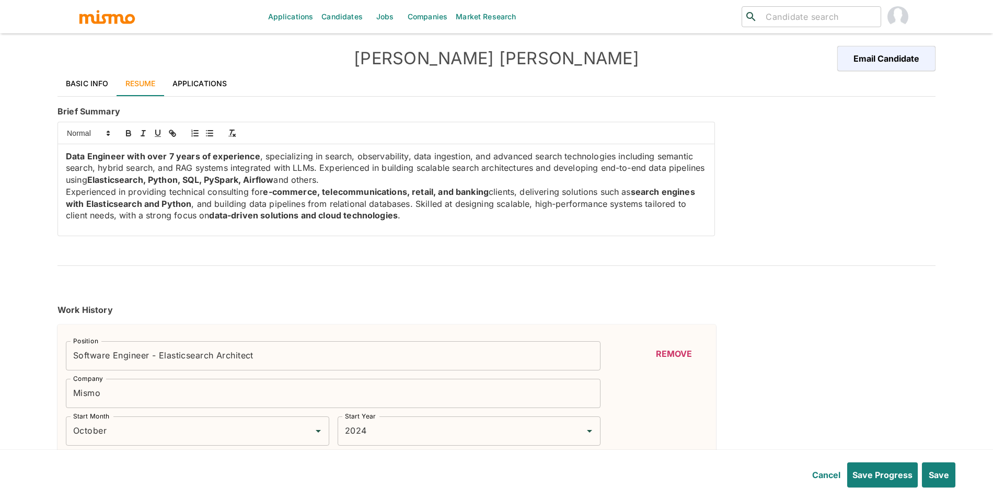
type input "Expert"
type input "1"
type input "C++"
type input "Expert"
type input "1"
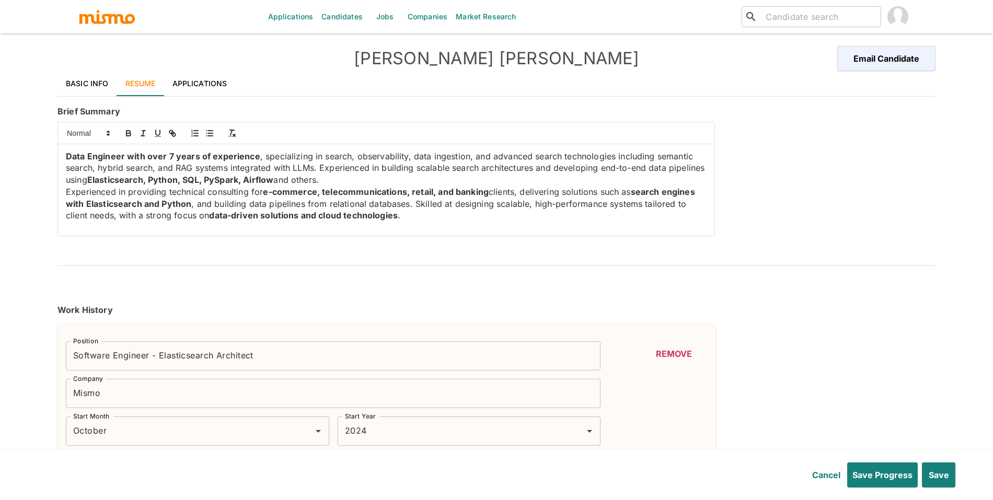
type input "Pyspark"
type input "Expert"
type input "1"
type input "2022"
type input "2024"
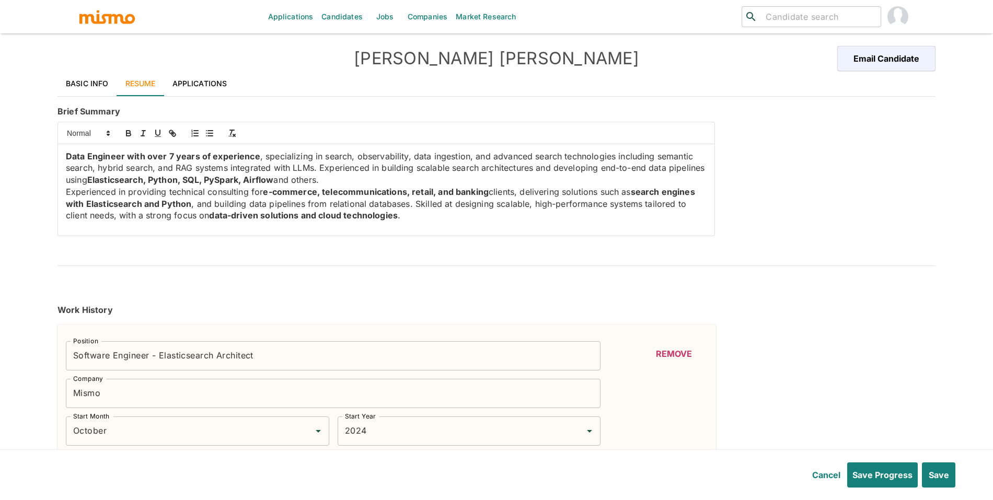
type input "October"
type input "2021"
type input "October"
type input "2019"
type input "May"
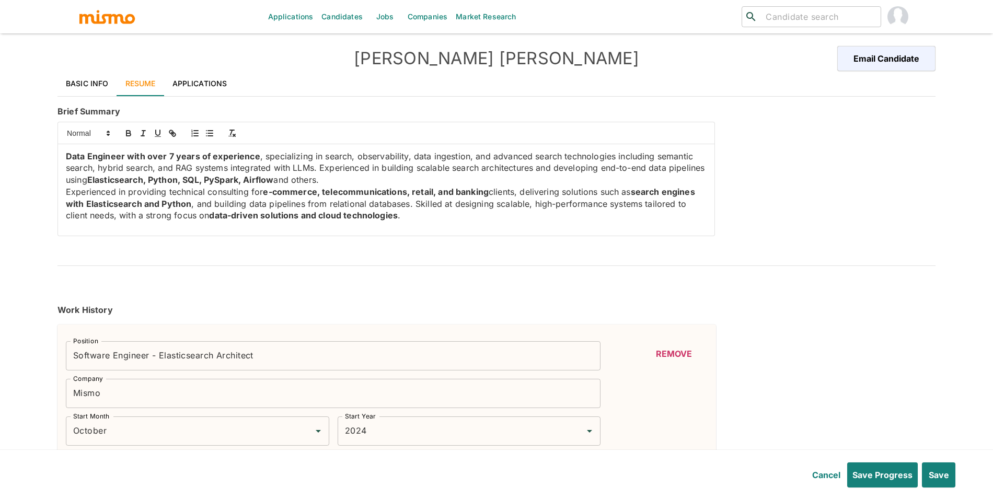
type input "2017"
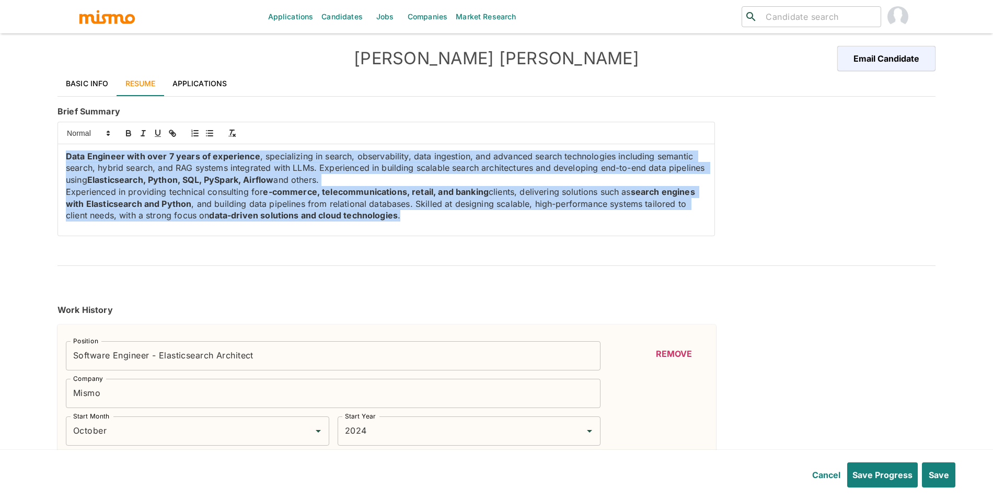
drag, startPoint x: 431, startPoint y: 231, endPoint x: 61, endPoint y: 142, distance: 380.6
click at [61, 142] on div "Data Engineer with over 7 years of experience , specializing in search, observa…" at bounding box center [386, 178] width 657 height 113
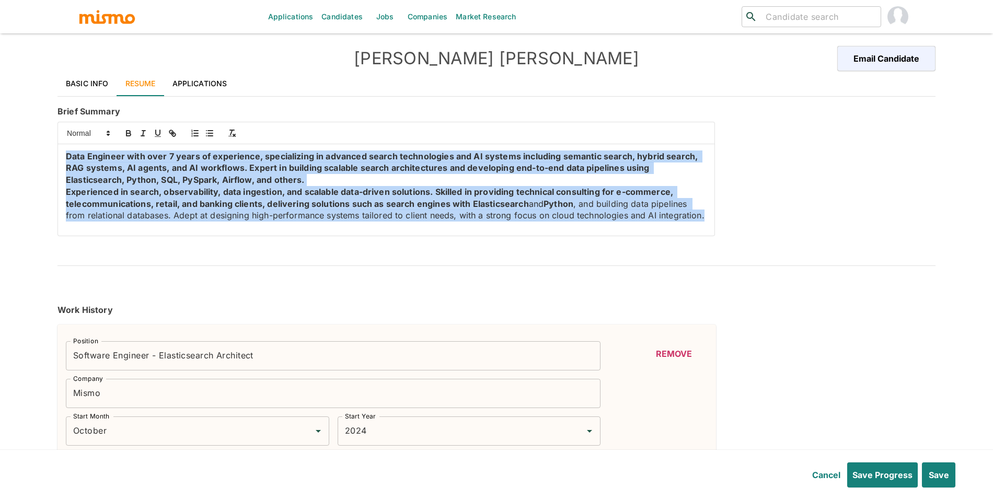
drag, startPoint x: 64, startPoint y: 148, endPoint x: 480, endPoint y: 233, distance: 424.7
click at [480, 233] on div "Data Engineer with over 7 years of experience, specializing in advanced search …" at bounding box center [386, 189] width 657 height 91
click at [129, 132] on icon "button" at bounding box center [128, 133] width 9 height 9
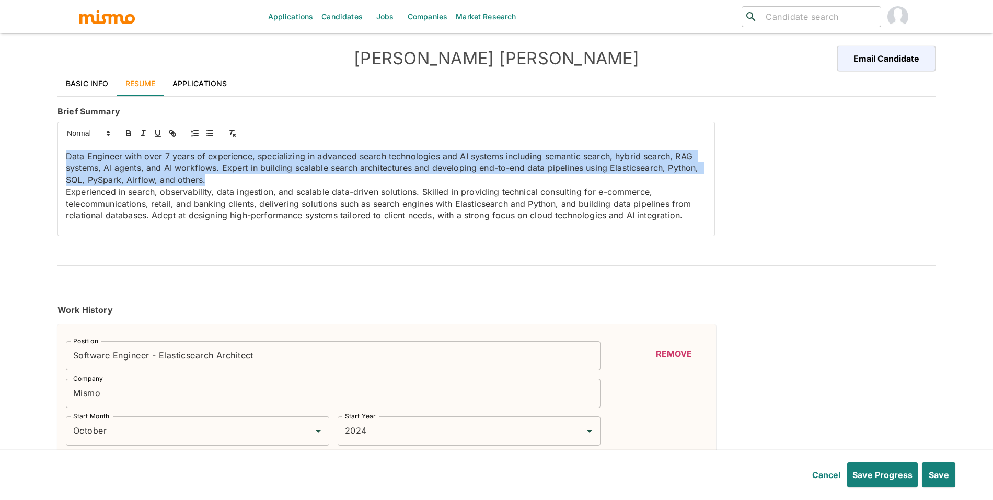
click at [204, 184] on p "Data Engineer with over 7 years of experience, specializing in advanced search …" at bounding box center [386, 169] width 641 height 36
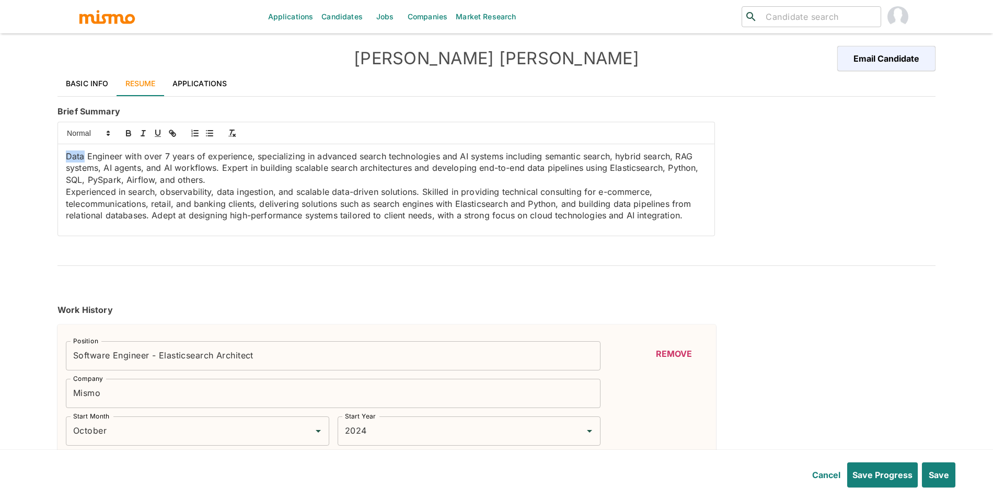
drag, startPoint x: 83, startPoint y: 157, endPoint x: 67, endPoint y: 156, distance: 15.7
click at [67, 156] on p "Data Engineer with over 7 years of experience, specializing in advanced search …" at bounding box center [386, 169] width 641 height 36
drag, startPoint x: 245, startPoint y: 181, endPoint x: 67, endPoint y: 180, distance: 177.7
click at [67, 180] on p "Software/Data Engineer with over 7 years of experience, specializing in advance…" at bounding box center [386, 169] width 641 height 36
click at [121, 132] on button "button" at bounding box center [128, 133] width 15 height 13
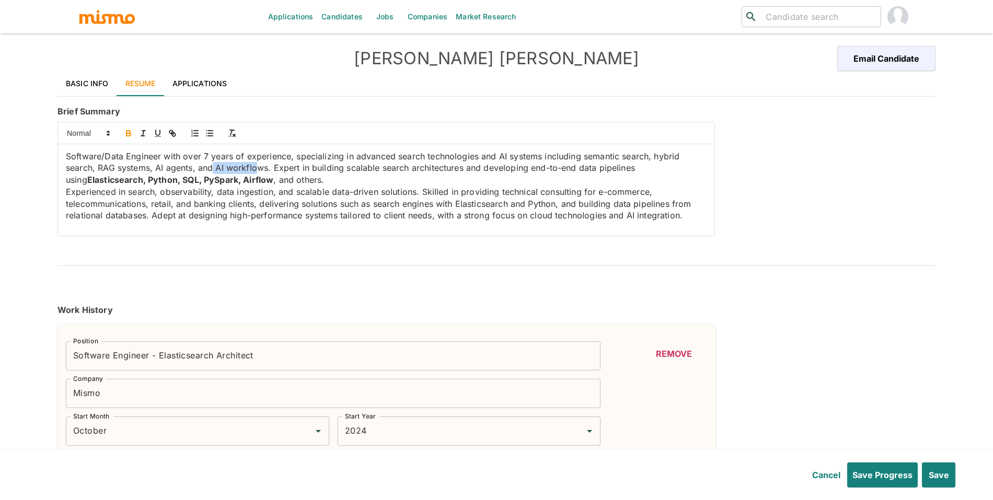
drag, startPoint x: 214, startPoint y: 167, endPoint x: 260, endPoint y: 169, distance: 45.5
click at [260, 169] on p "Software/Data Engineer with over 7 years of experience, specializing in advance…" at bounding box center [386, 169] width 641 height 36
click at [344, 182] on p "Software/Data Engineer with over 7 years of experience, specializing in advance…" at bounding box center [386, 169] width 641 height 36
drag, startPoint x: 557, startPoint y: 204, endPoint x: 455, endPoint y: 203, distance: 101.9
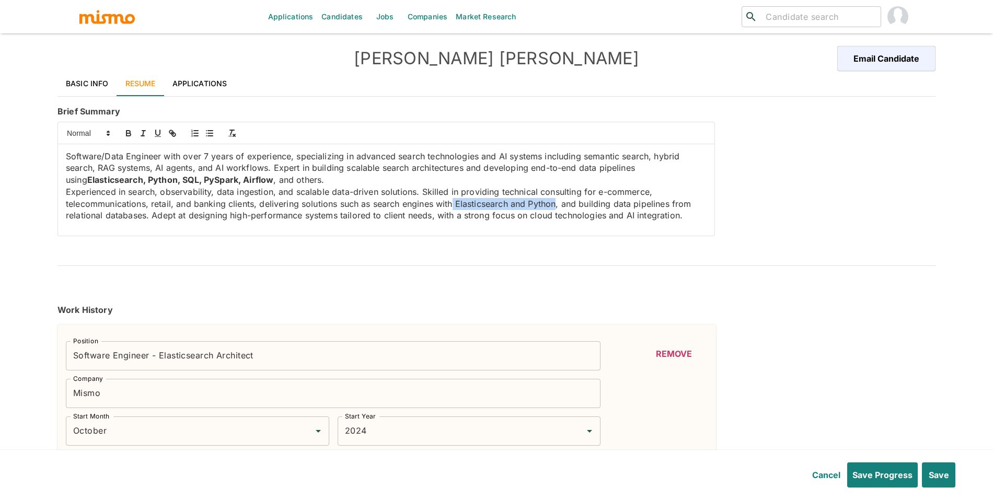
click at [455, 203] on p "Experienced in search, observability, data ingestion, and scalable data-driven …" at bounding box center [386, 204] width 641 height 36
click at [126, 128] on button "button" at bounding box center [128, 133] width 15 height 13
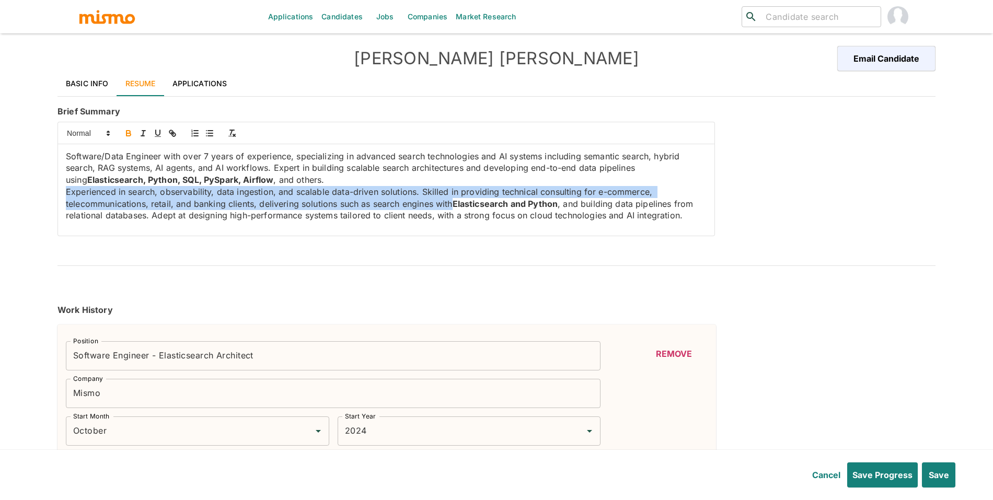
click at [538, 209] on strong "Elasticsearch and Python" at bounding box center [506, 204] width 106 height 10
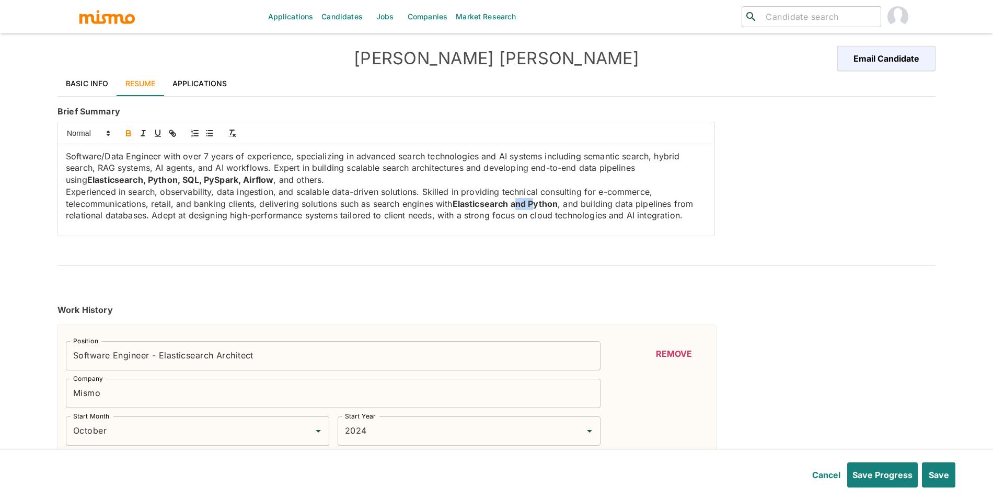
drag, startPoint x: 534, startPoint y: 208, endPoint x: 516, endPoint y: 205, distance: 18.5
click at [516, 205] on strong "Elasticsearch and Python" at bounding box center [506, 204] width 106 height 10
click at [123, 130] on button "button" at bounding box center [128, 133] width 15 height 13
click at [300, 177] on p "Software/Data Engineer with over 7 years of experience, specializing in advance…" at bounding box center [386, 169] width 641 height 36
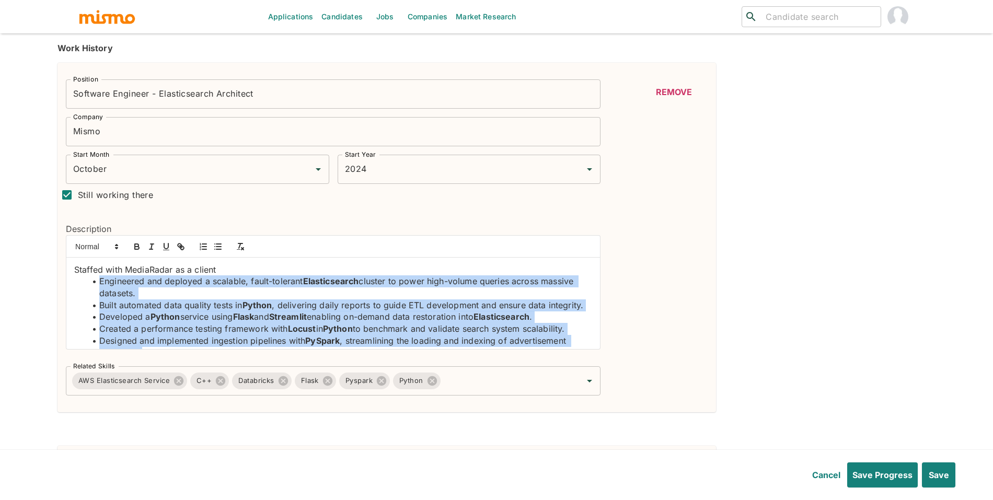
scroll to position [87, 0]
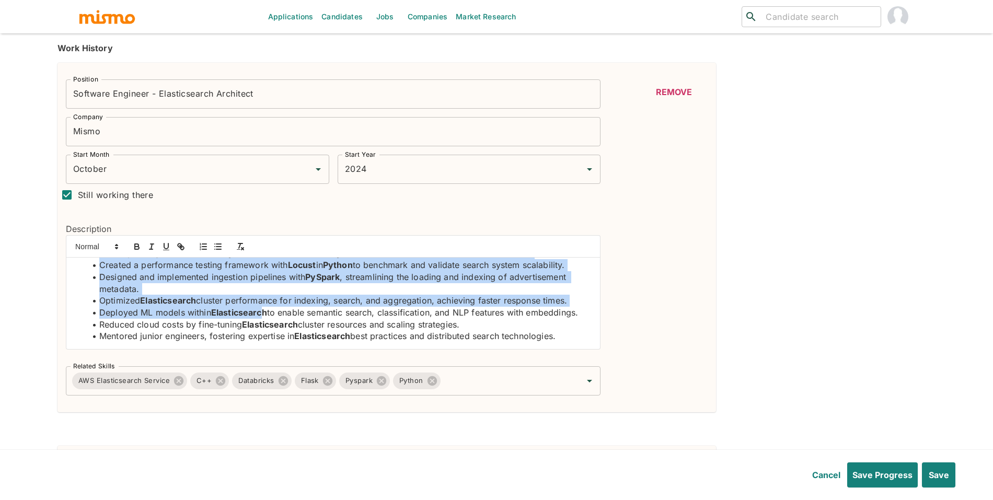
drag, startPoint x: 98, startPoint y: 284, endPoint x: 272, endPoint y: 366, distance: 192.4
click at [272, 366] on div "Position Software Engineer - Elasticsearch Architect Position Company Mismo Com…" at bounding box center [328, 233] width 543 height 325
copy ul "Engineered and deployed a scalable, fault-tolerant Elasticsearch cluster to pow…"
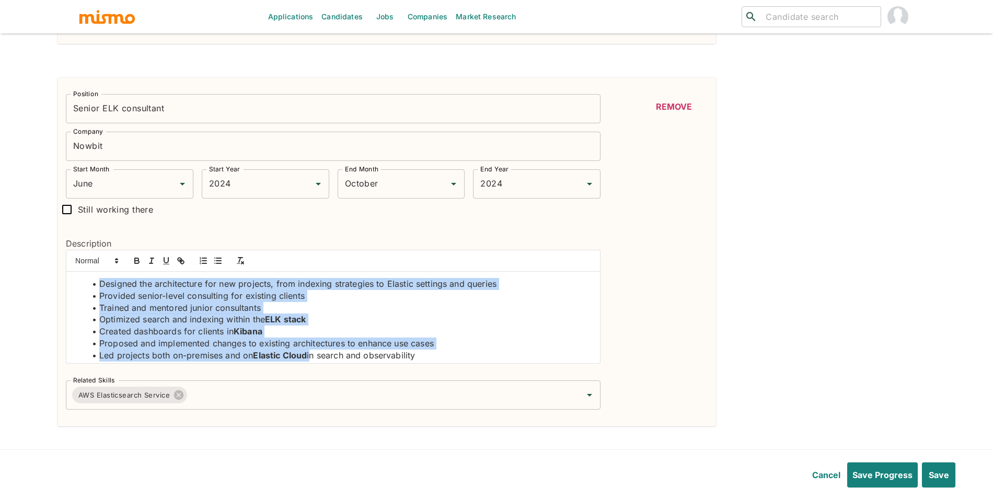
scroll to position [16, 0]
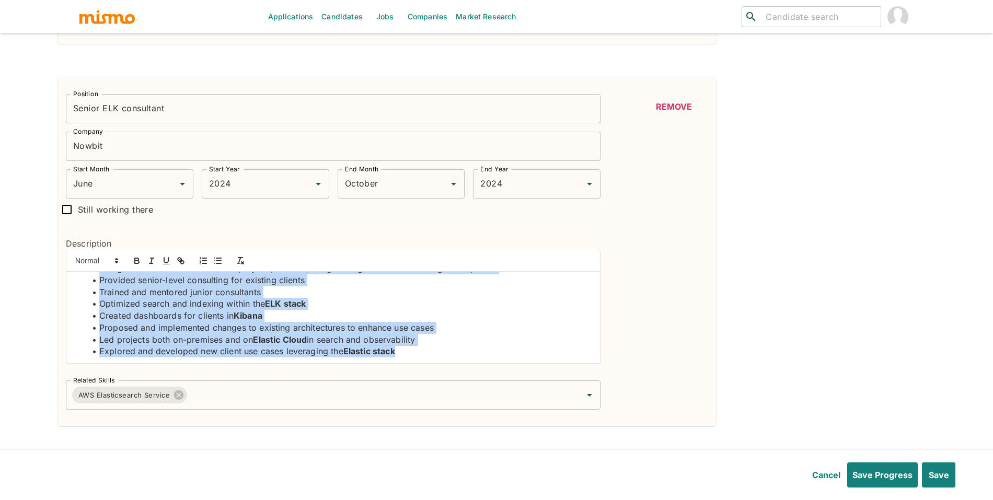
drag, startPoint x: 96, startPoint y: 283, endPoint x: 352, endPoint y: 372, distance: 271.1
click at [352, 372] on div "Description Designed the architecture for new projects, from indexing strategie…" at bounding box center [328, 297] width 543 height 152
copy ul "Designed the architecture for new projects, from indexing strategies to Elastic…"
paste div
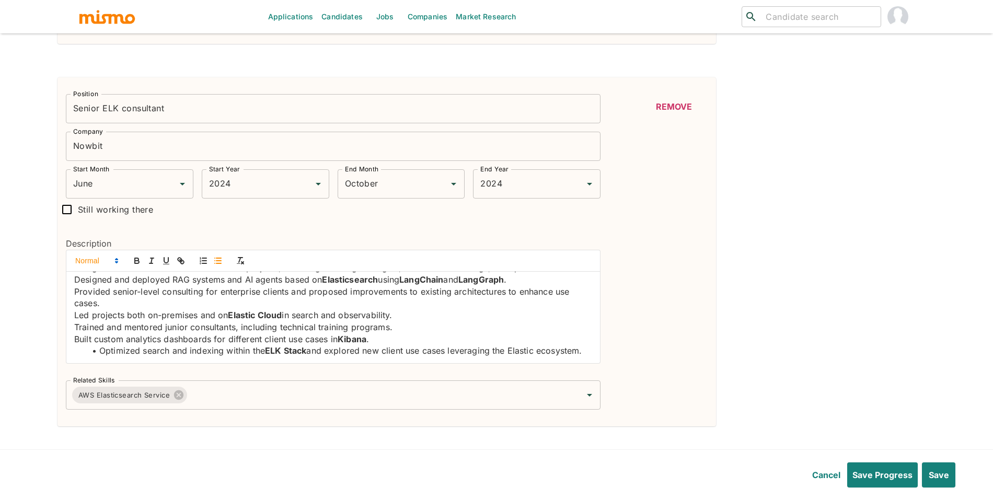
scroll to position [0, 0]
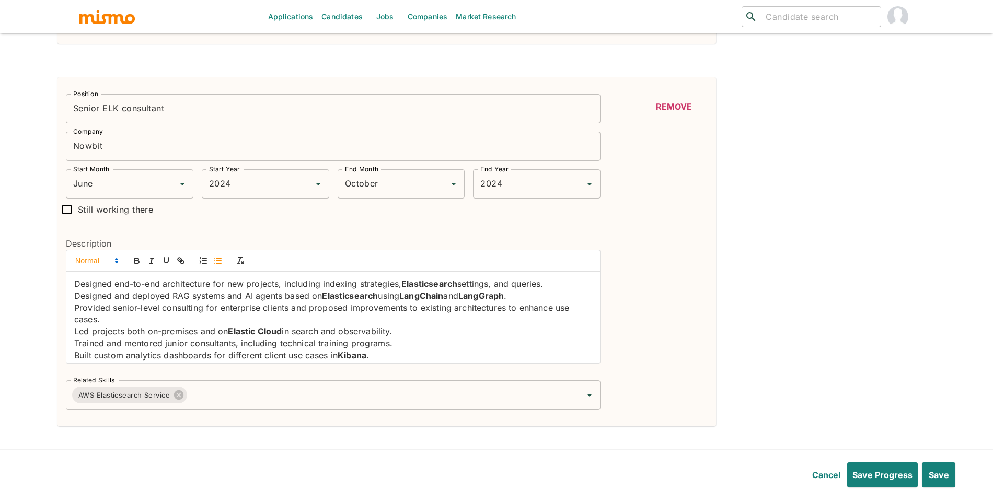
drag, startPoint x: 164, startPoint y: 358, endPoint x: 70, endPoint y: 262, distance: 133.8
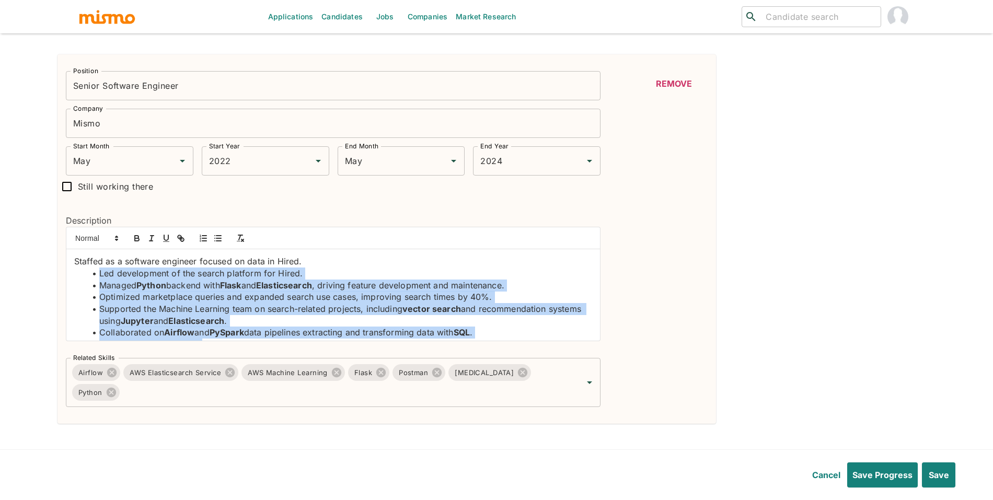
scroll to position [40, 0]
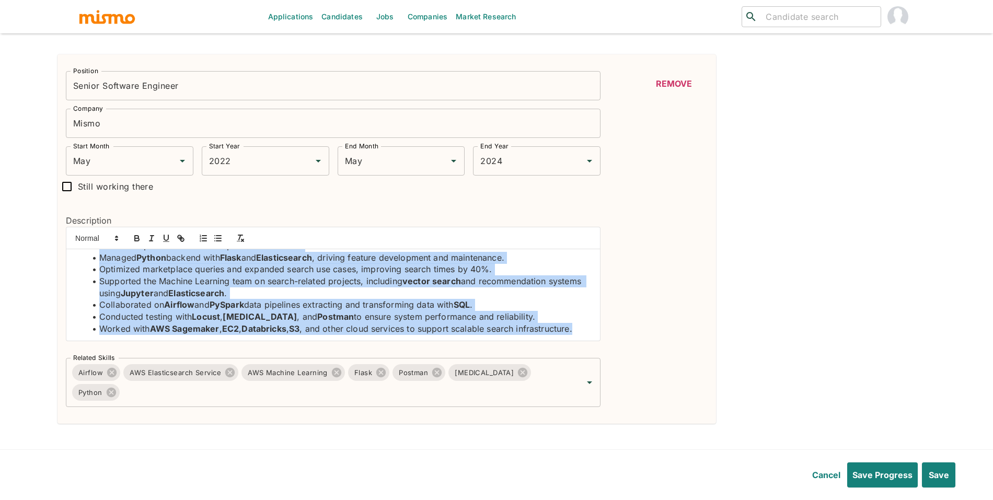
drag, startPoint x: 97, startPoint y: 278, endPoint x: 225, endPoint y: 360, distance: 152.3
click at [225, 360] on div "Position Senior Software Engineer Position Company Mismo Company Start Month Ma…" at bounding box center [328, 235] width 543 height 344
copy ul "Led development of the search platform for Hired. Managed Python backend with F…"
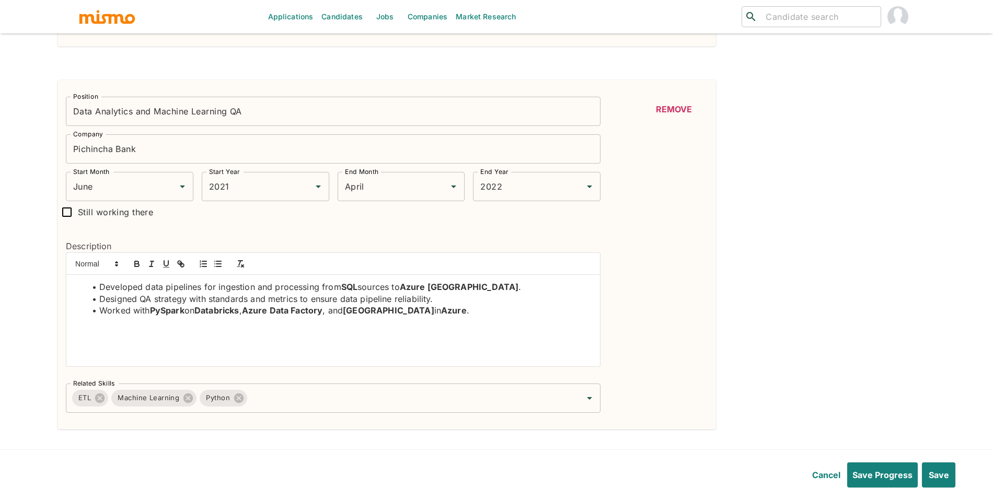
scroll to position [1426, 0]
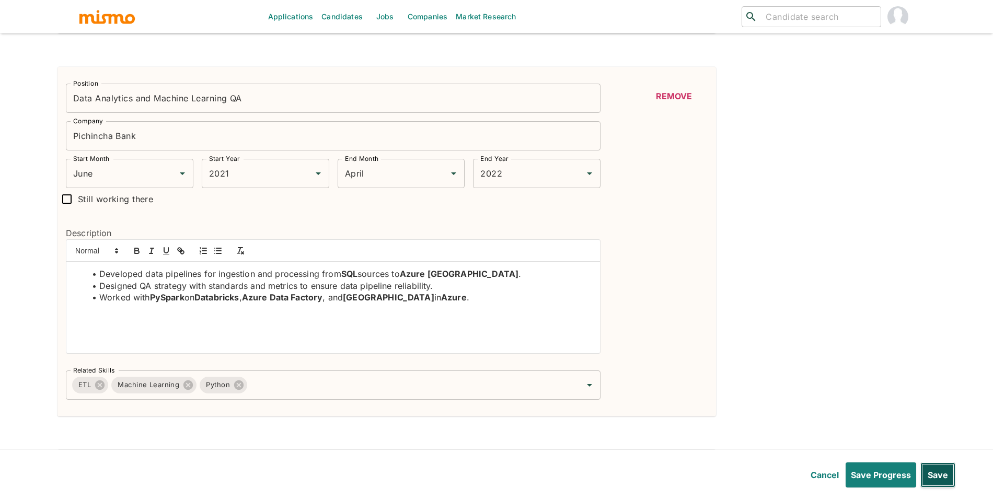
click at [931, 468] on button "Save" at bounding box center [937, 475] width 35 height 25
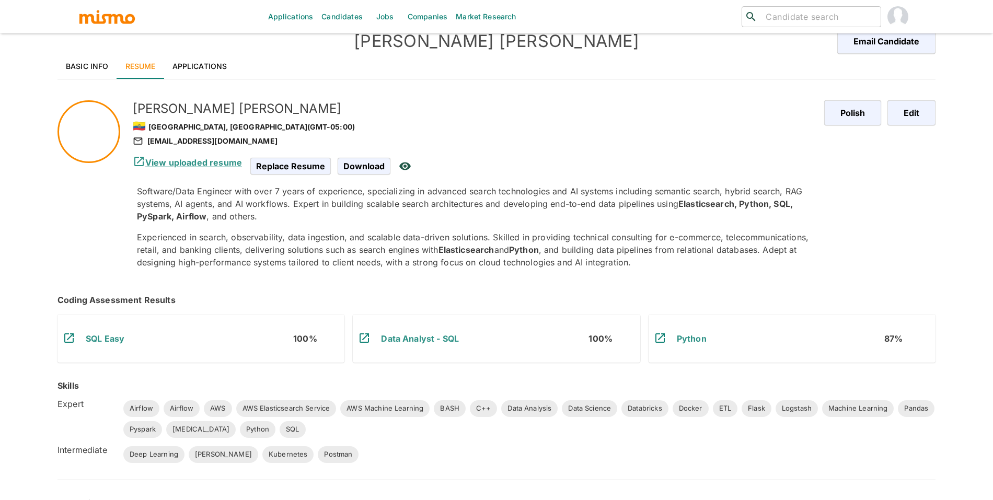
scroll to position [0, 0]
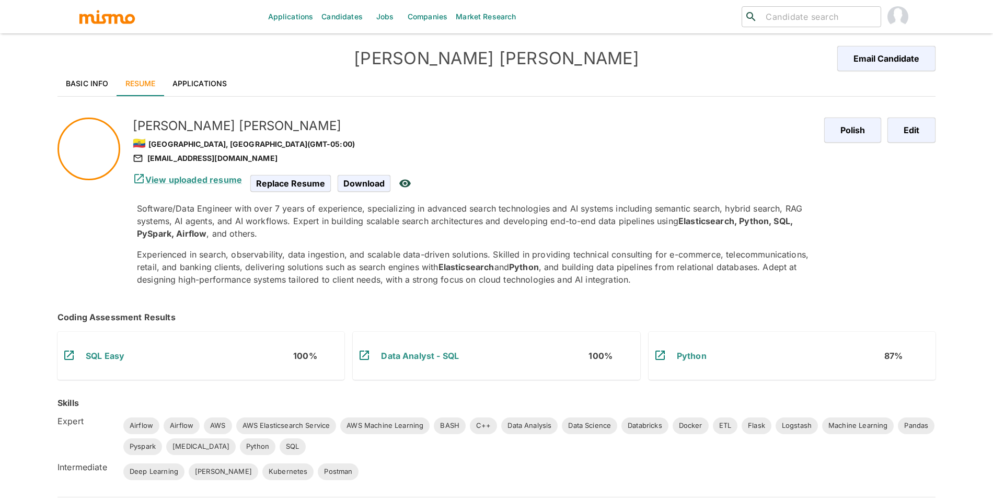
click at [156, 81] on link "Resume" at bounding box center [140, 83] width 47 height 25
click at [189, 80] on link "Applications" at bounding box center [200, 83] width 72 height 25
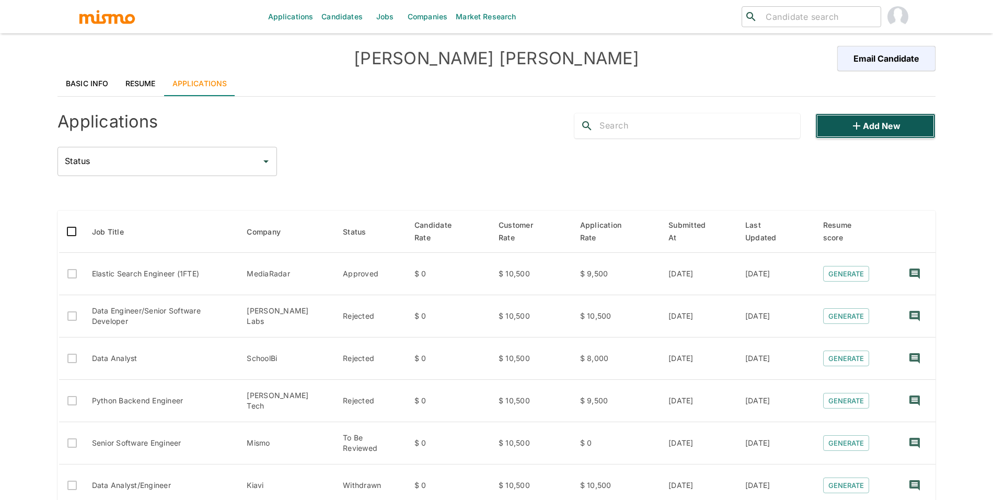
click at [854, 122] on icon "button" at bounding box center [856, 126] width 13 height 13
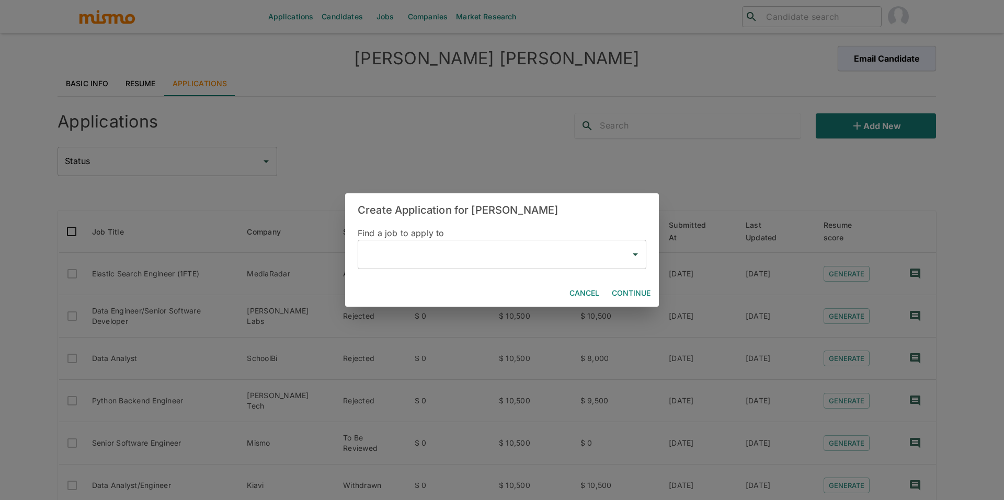
click at [508, 264] on div "​" at bounding box center [502, 254] width 289 height 29
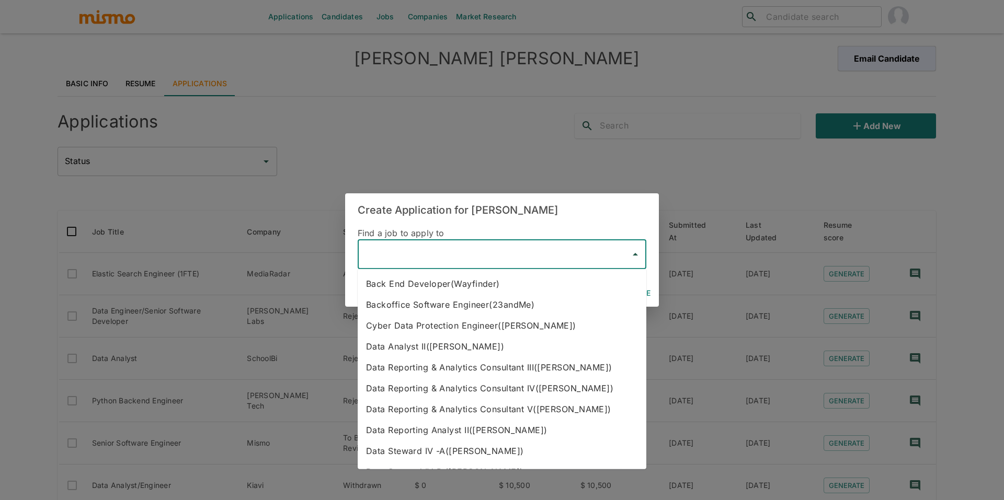
click at [515, 300] on li "Backoffice Software Engineer(23andMe)" at bounding box center [502, 304] width 289 height 21
type input "Backoffice Software Engineer(23andMe)"
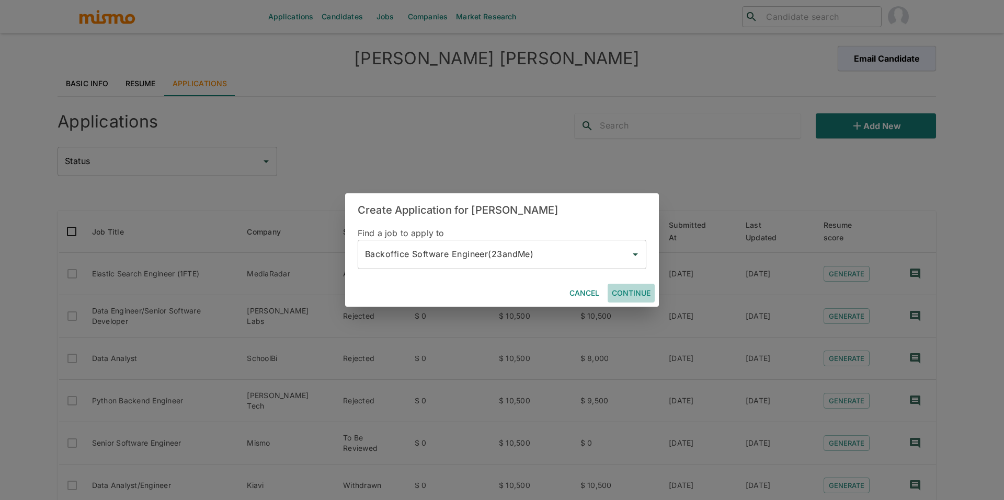
click at [625, 291] on button "Continue" at bounding box center [630, 293] width 47 height 19
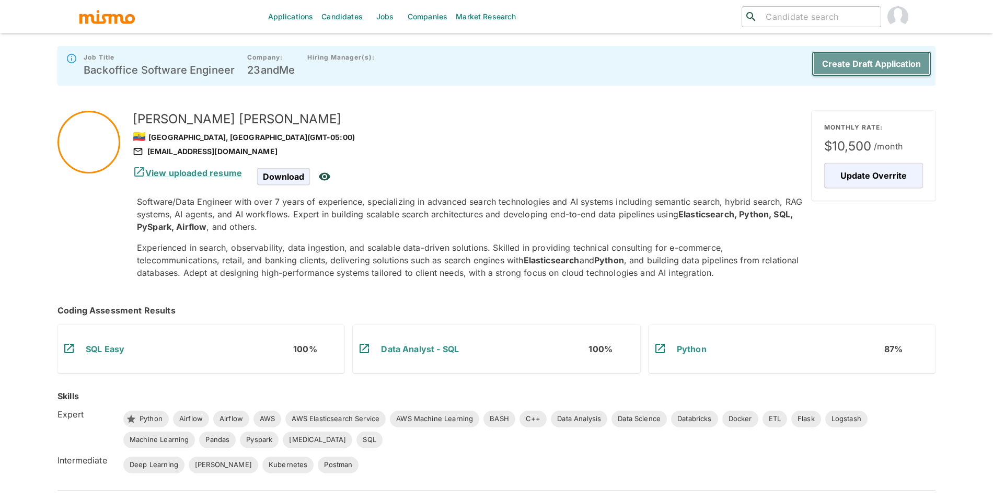
click at [870, 69] on button "Create Draft Application" at bounding box center [872, 63] width 120 height 25
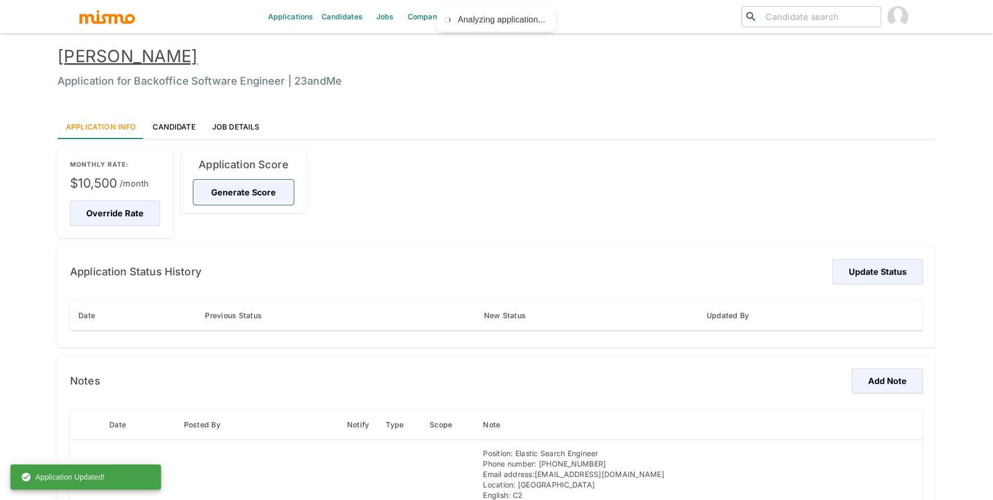
click at [259, 199] on button "Generate Score" at bounding box center [243, 192] width 100 height 25
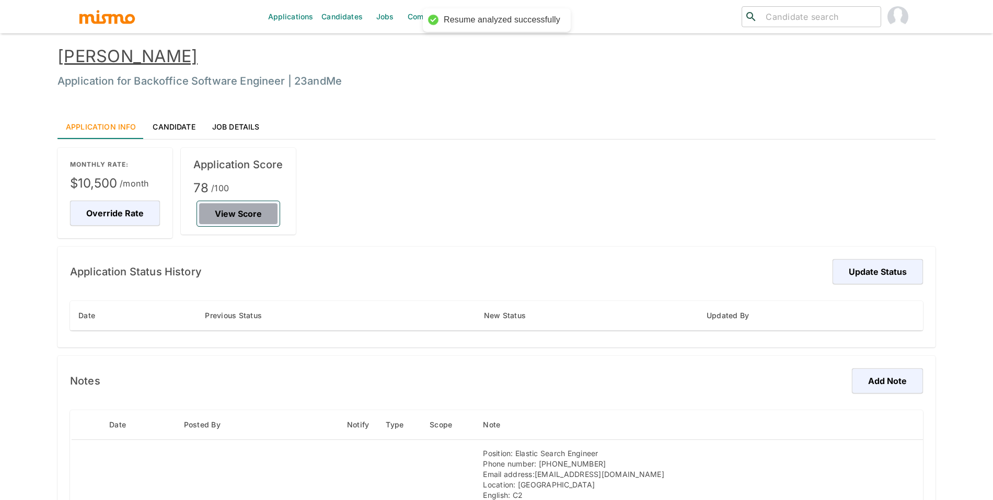
click at [250, 221] on button "View Score" at bounding box center [238, 213] width 83 height 25
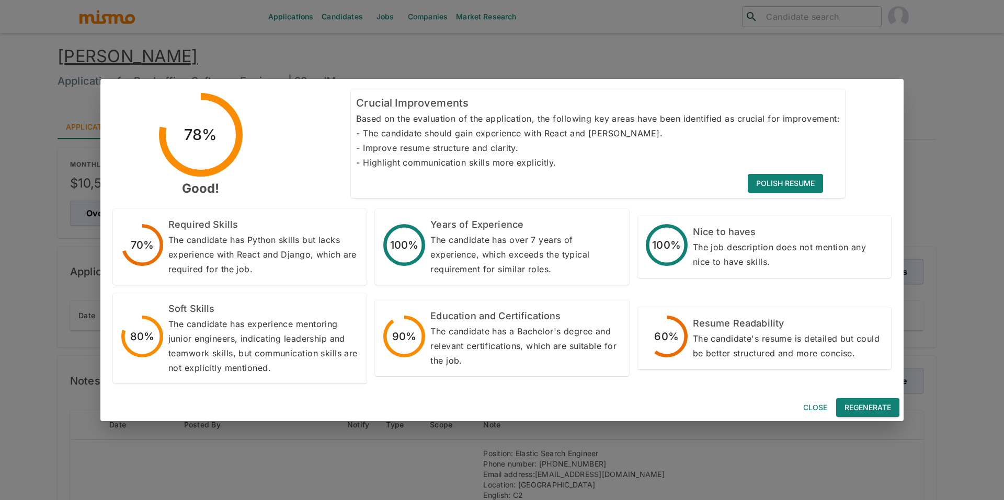
click at [869, 404] on button "Regenerate" at bounding box center [867, 407] width 63 height 19
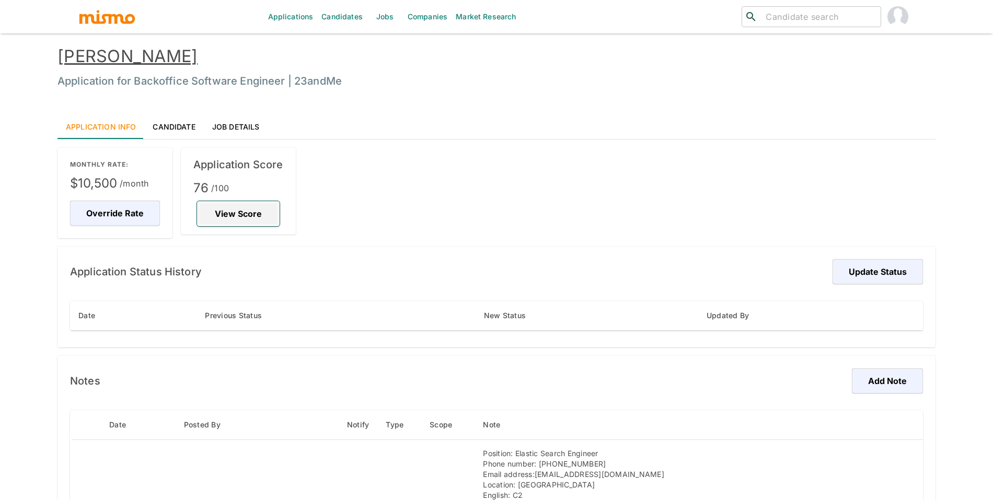
click at [261, 222] on button "View Score" at bounding box center [238, 213] width 83 height 25
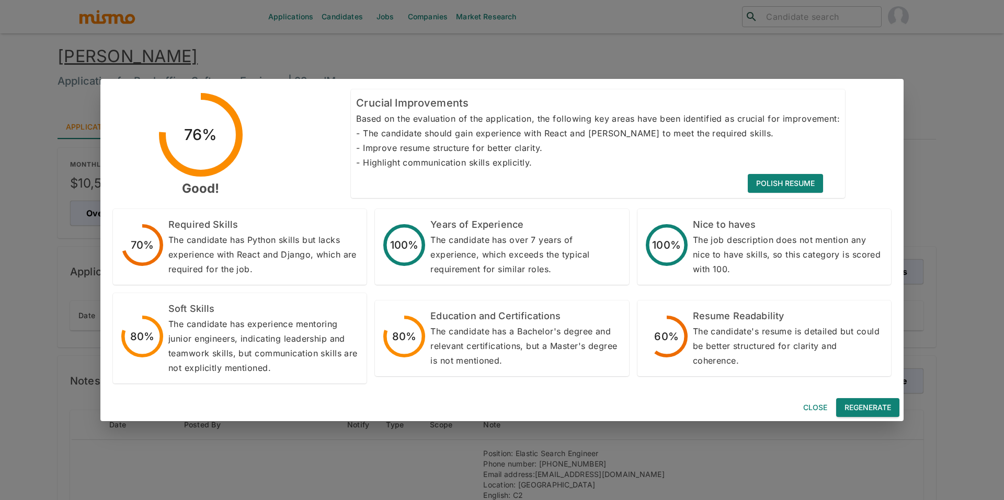
click at [875, 411] on button "Regenerate" at bounding box center [867, 407] width 63 height 19
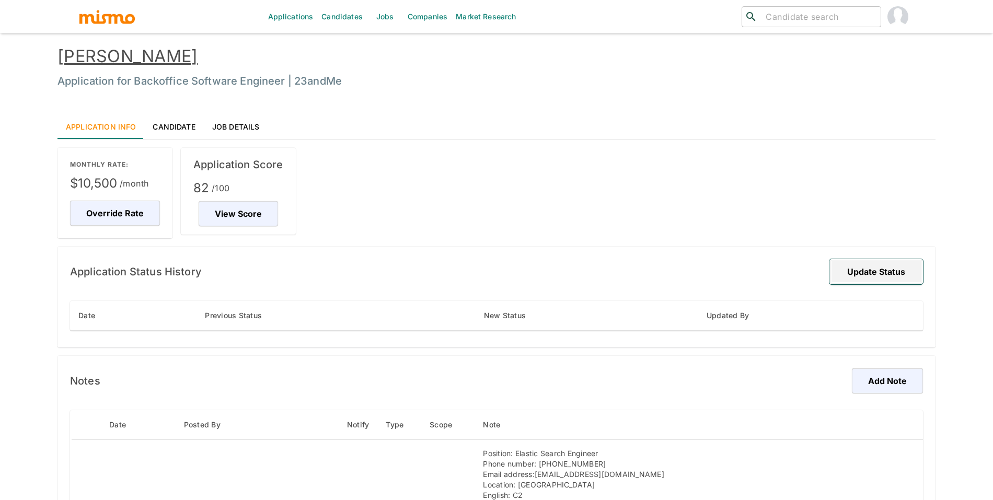
click at [861, 270] on button "Update Status" at bounding box center [877, 271] width 94 height 25
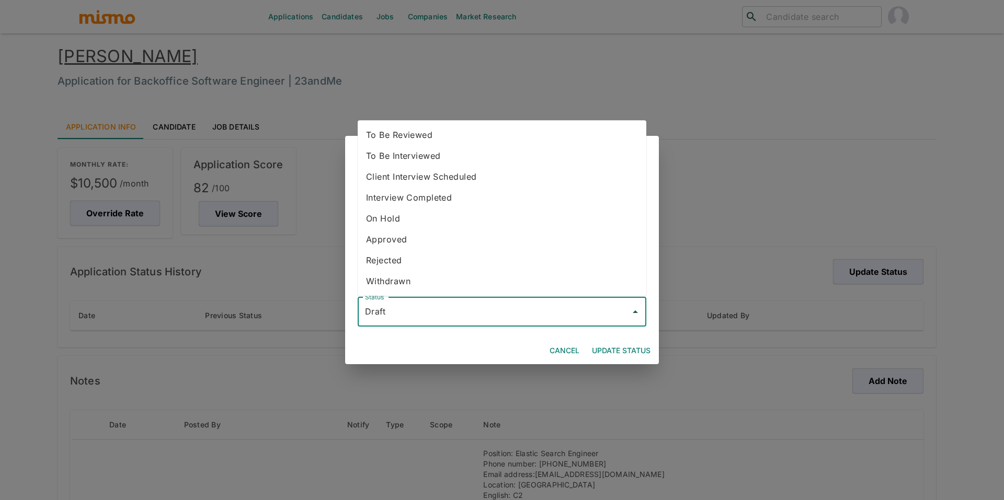
click at [566, 305] on input "Draft" at bounding box center [493, 312] width 263 height 20
click at [474, 135] on li "To Be Reviewed" at bounding box center [502, 134] width 289 height 21
type input "To Be Reviewed"
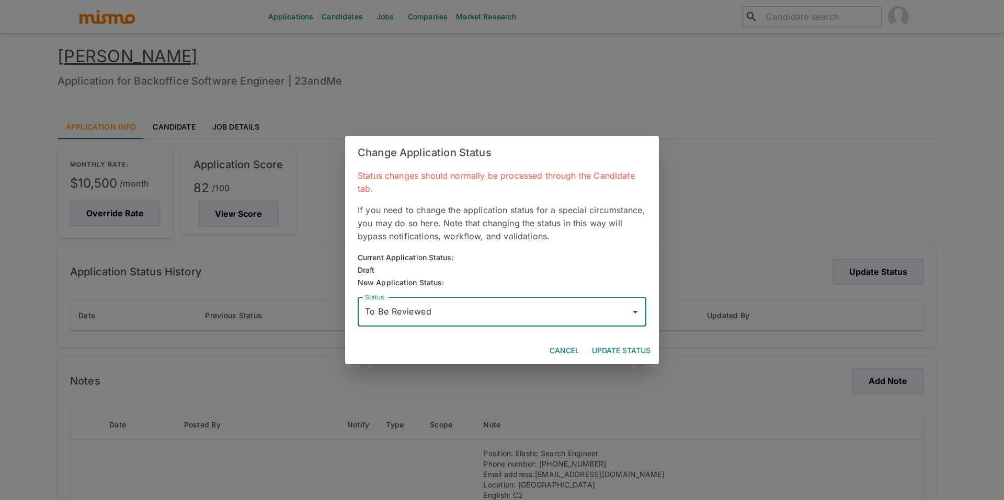
click at [604, 346] on button "Update Status" at bounding box center [621, 350] width 67 height 19
